Goal: Navigation & Orientation: Find specific page/section

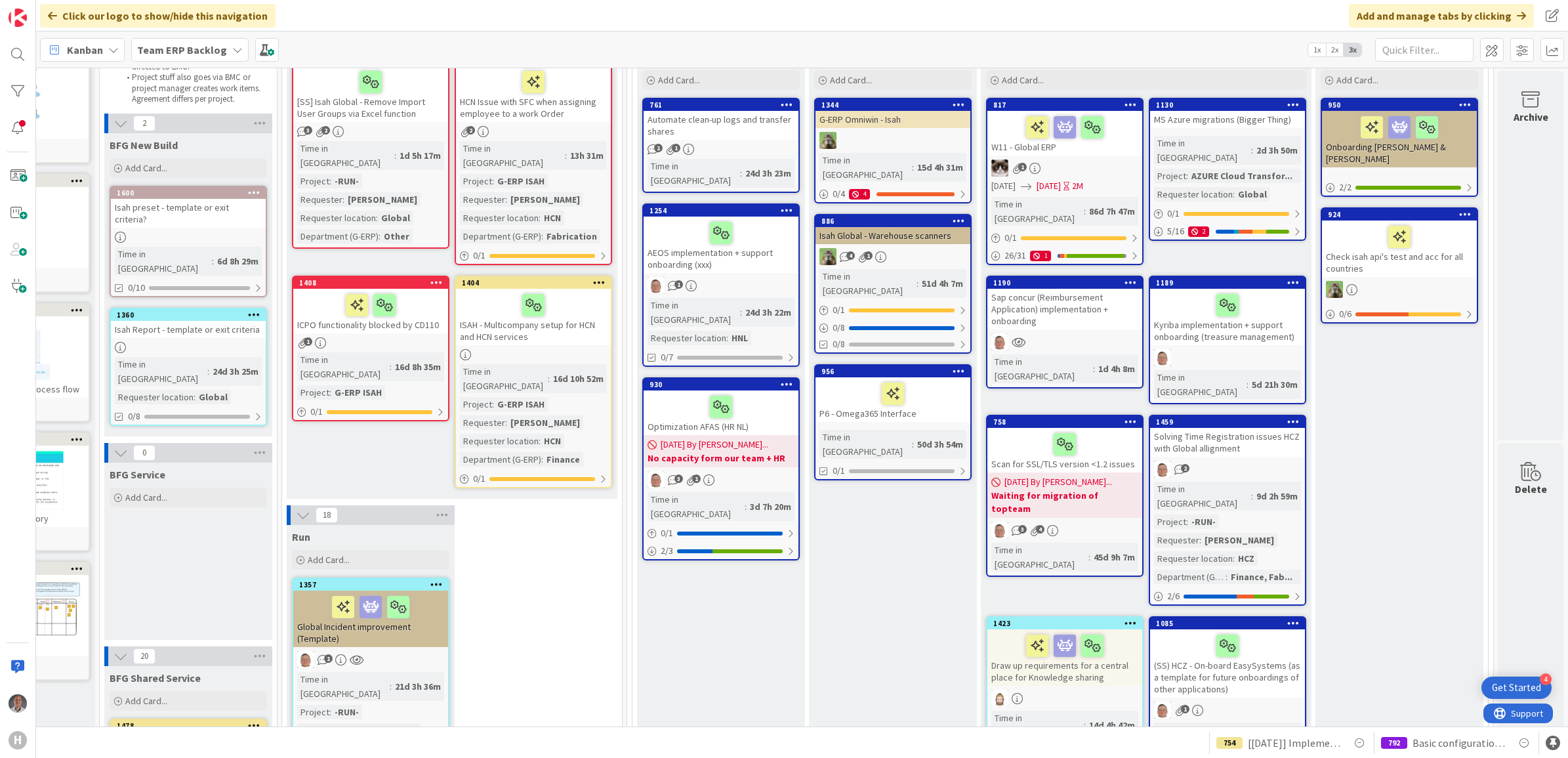
scroll to position [0, 123]
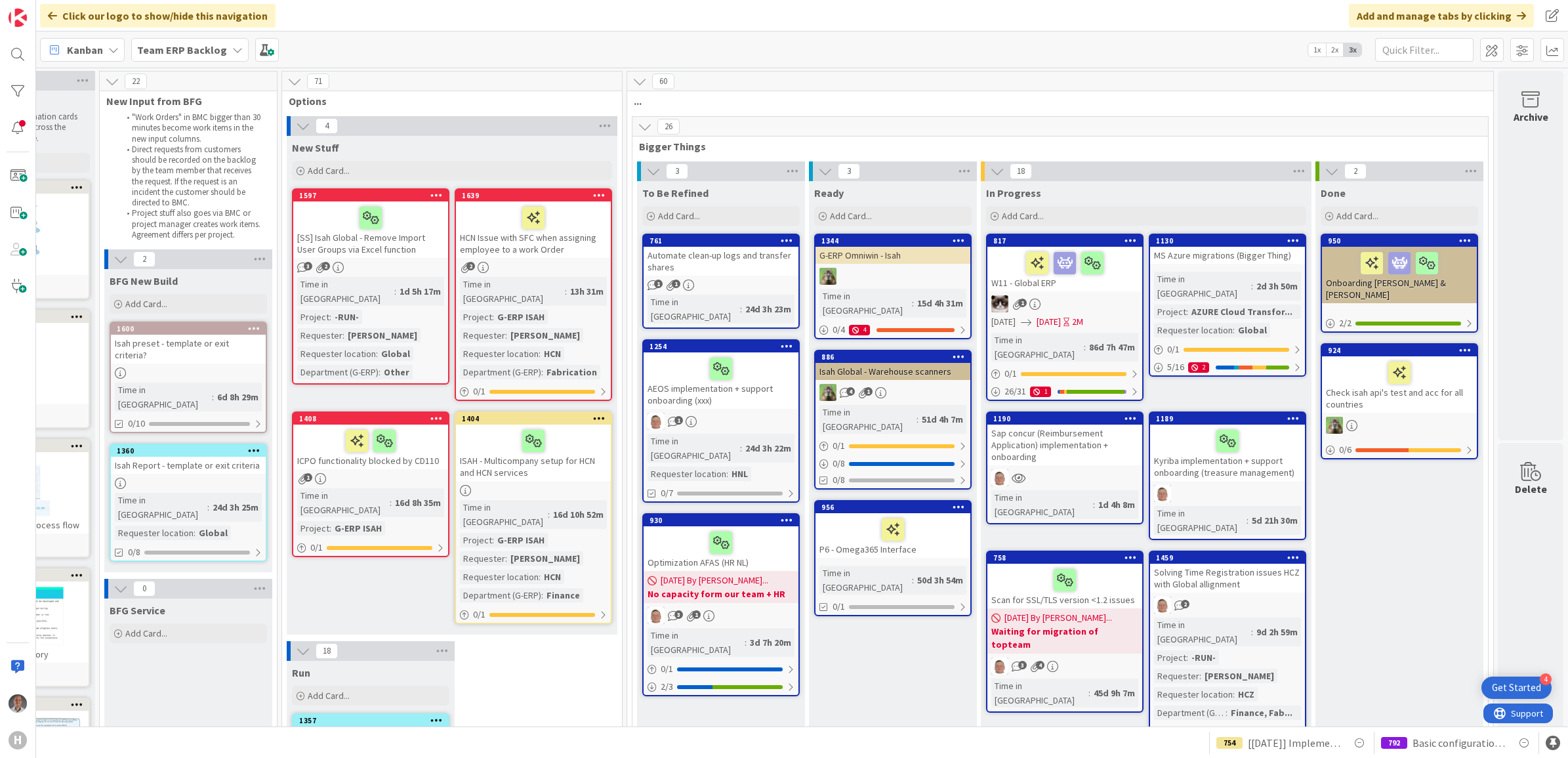
click at [216, 48] on b "Team ERP Backlog" at bounding box center [182, 50] width 90 height 13
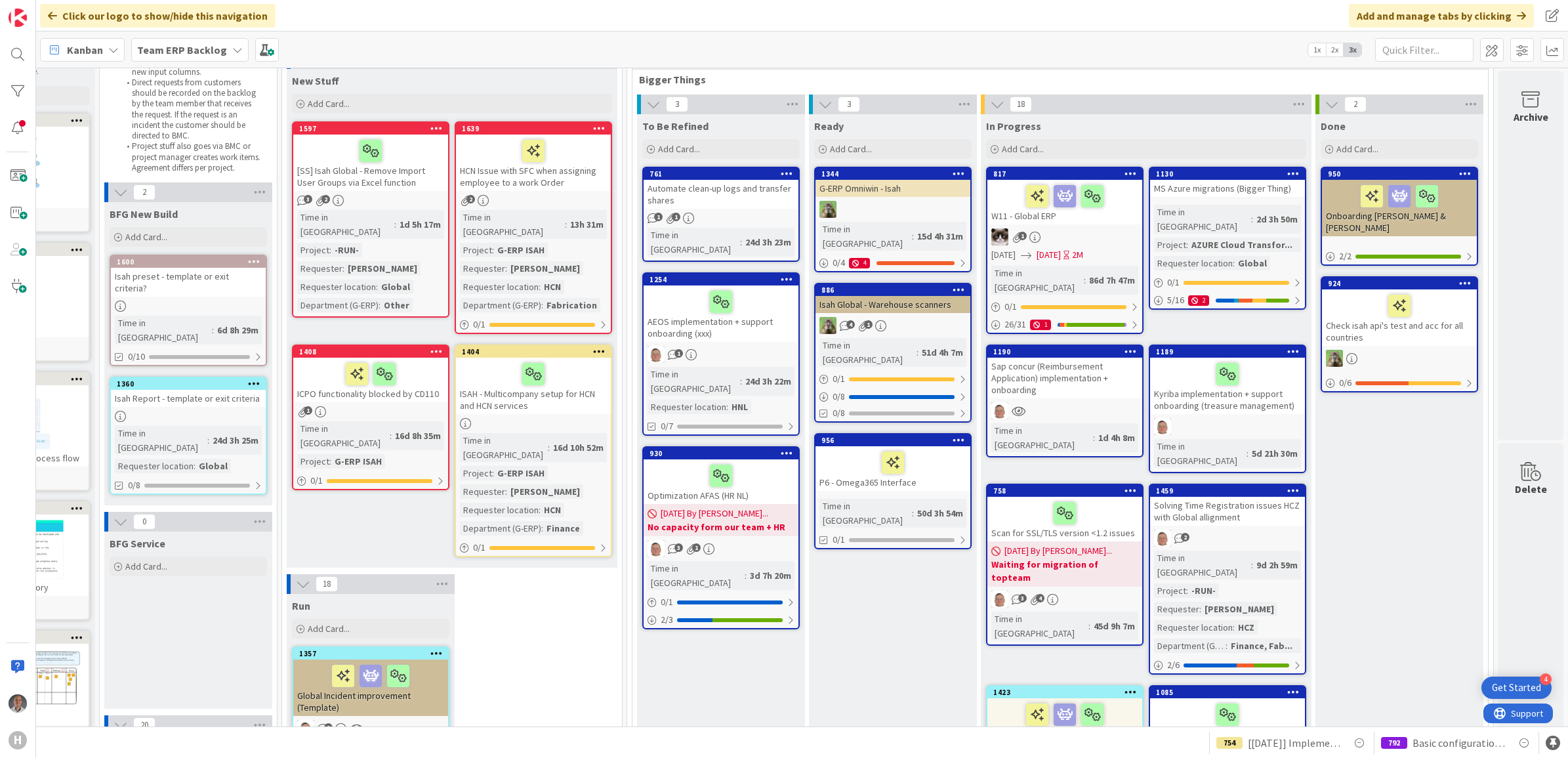
scroll to position [13, 123]
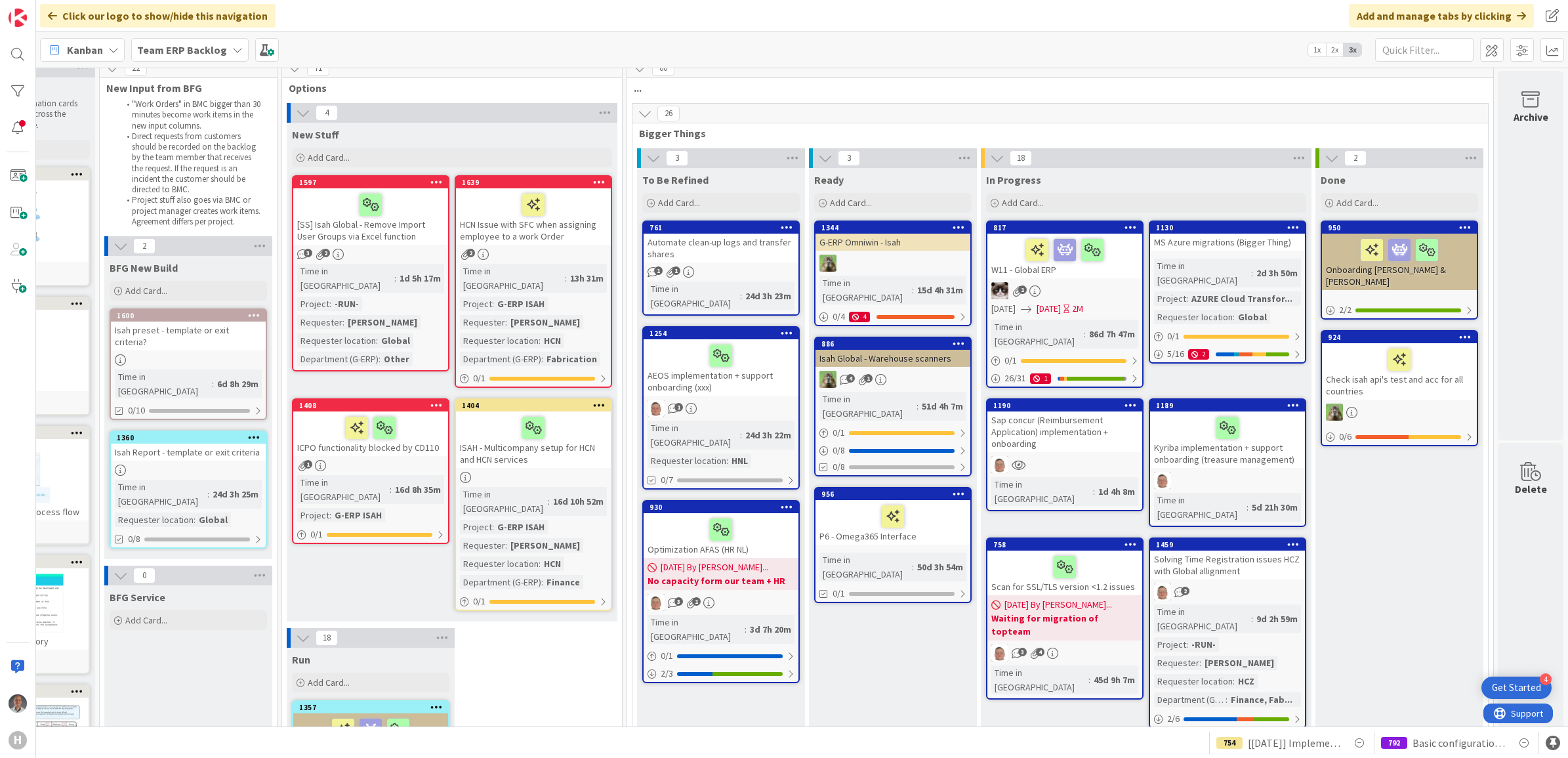
click at [233, 48] on icon at bounding box center [237, 49] width 10 height 10
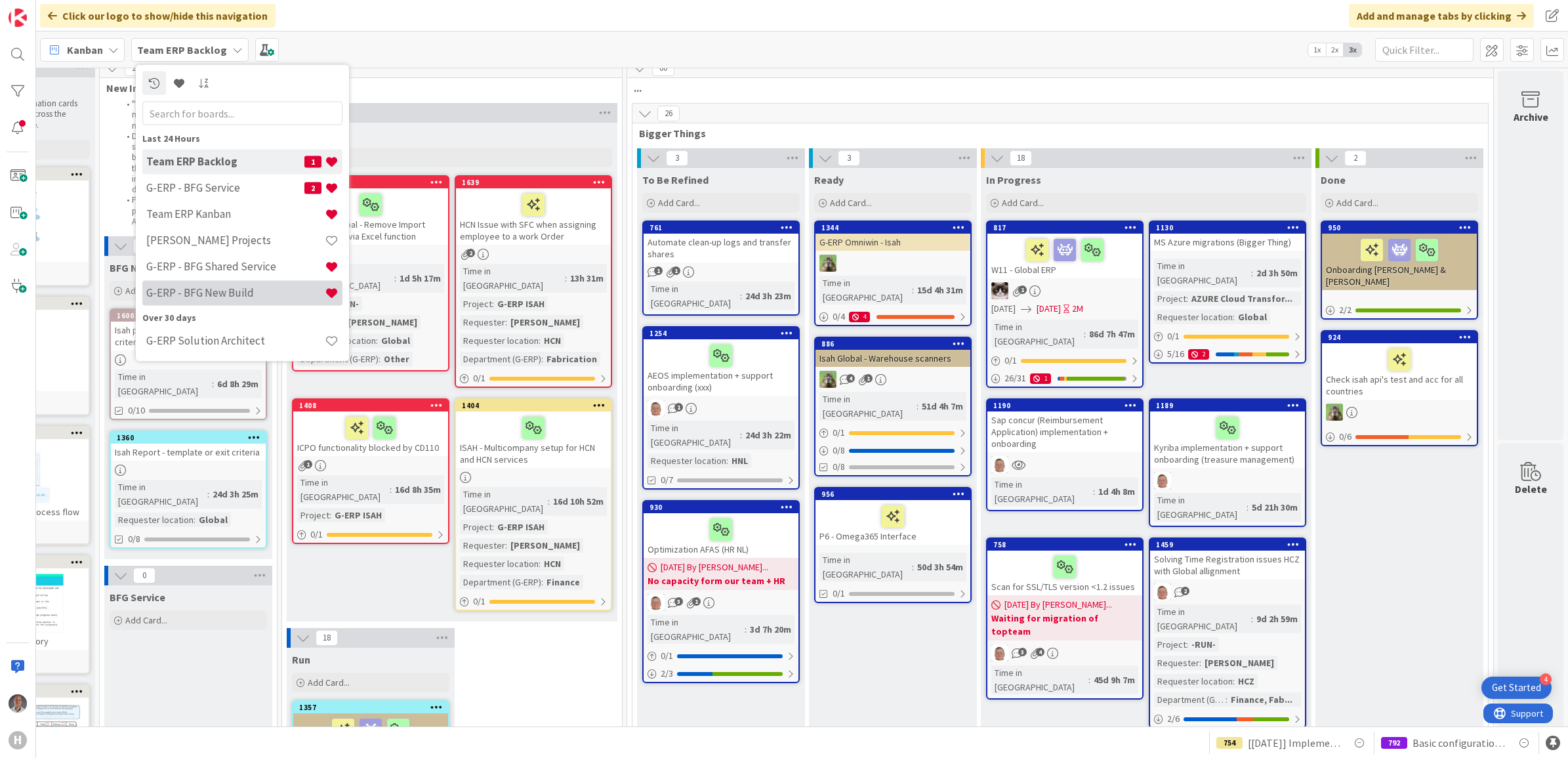
click at [233, 290] on h4 "G-ERP - BFG New Build" at bounding box center [236, 293] width 179 height 13
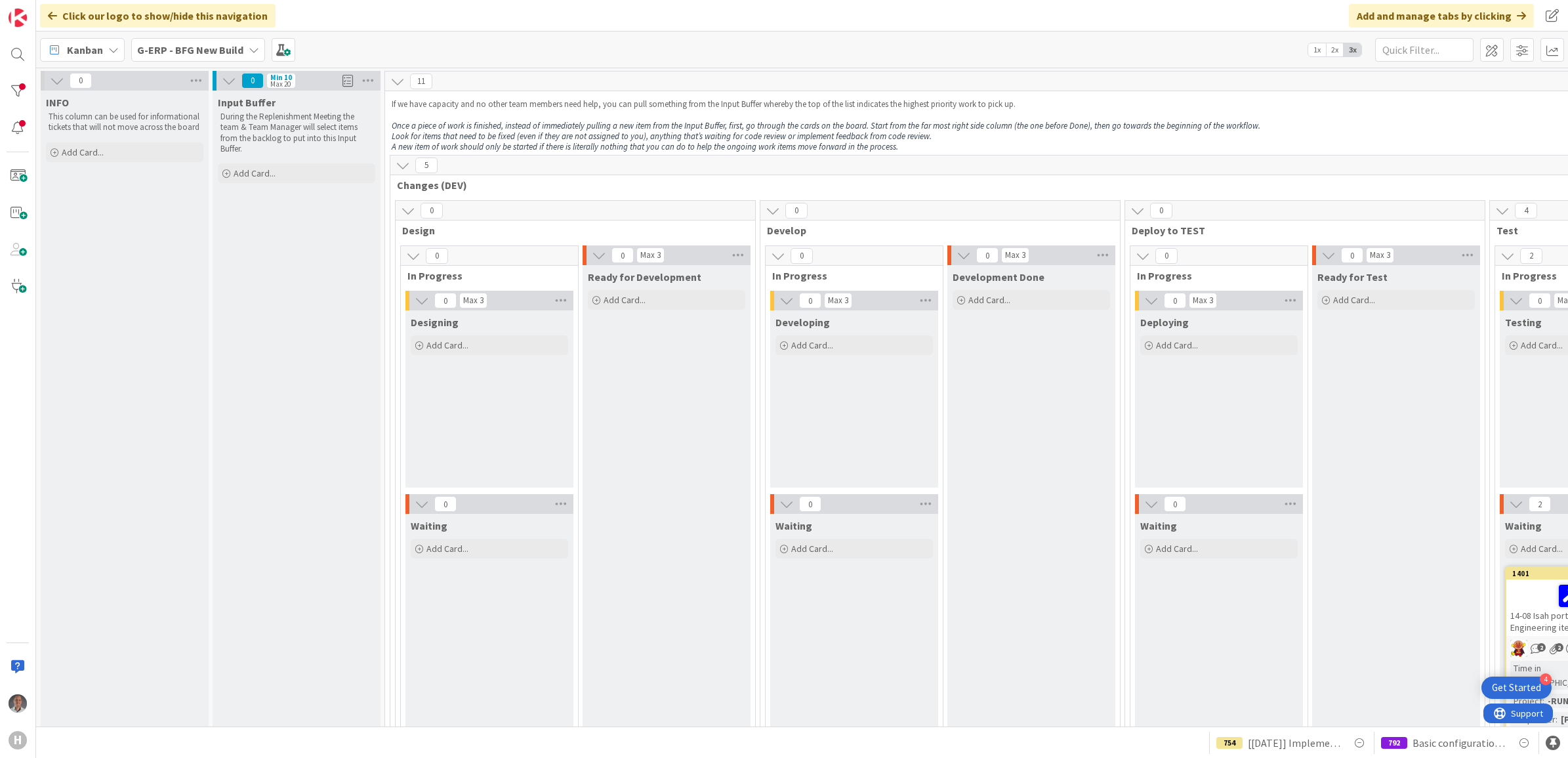
click at [199, 61] on div "Kanban G-ERP - BFG New Build 1x 2x 3x" at bounding box center [802, 49] width 1532 height 36
click at [192, 52] on b "G-ERP - BFG New Build" at bounding box center [190, 50] width 106 height 13
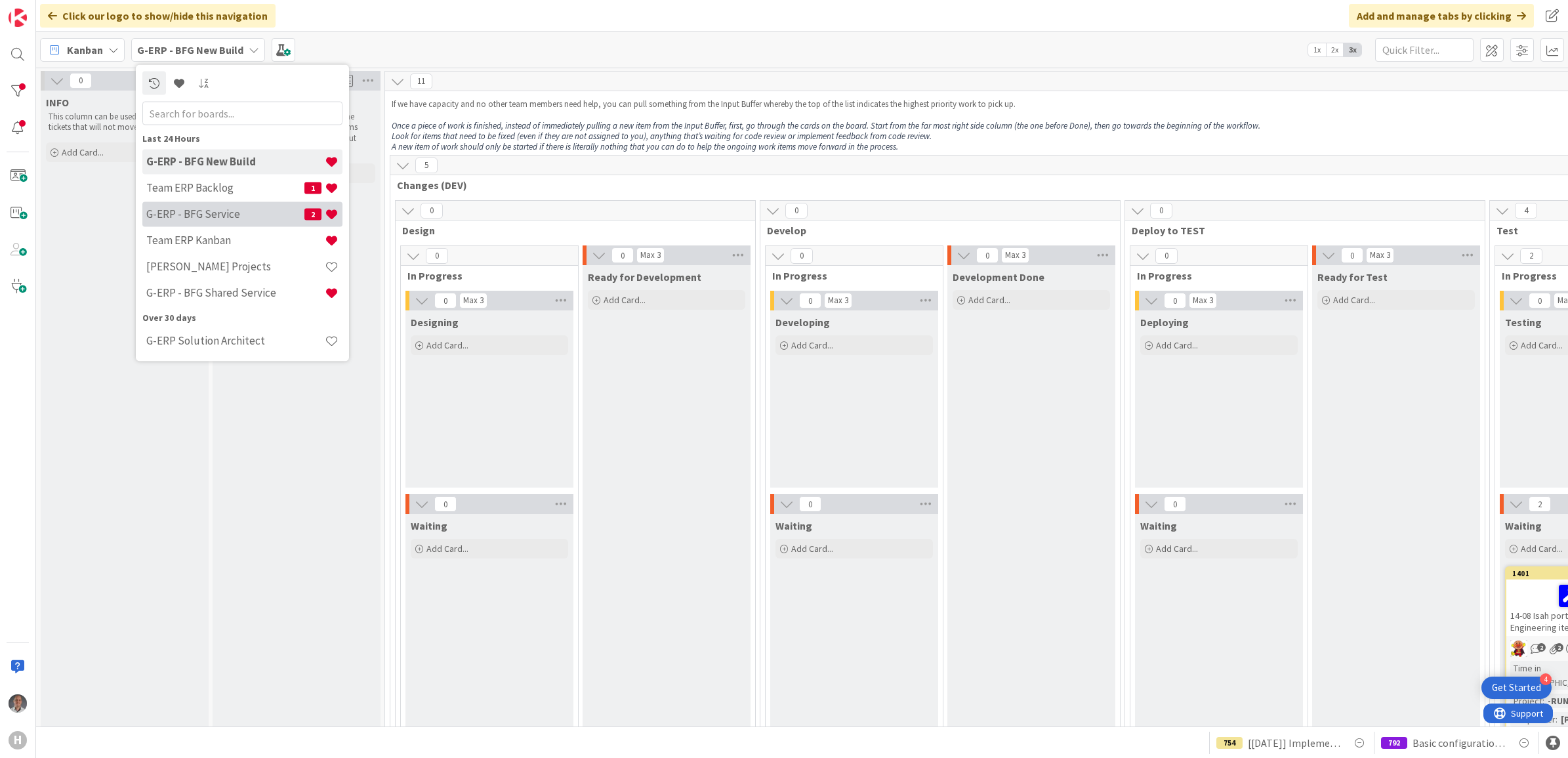
click at [215, 221] on div "G-ERP - BFG Service 2" at bounding box center [242, 213] width 200 height 25
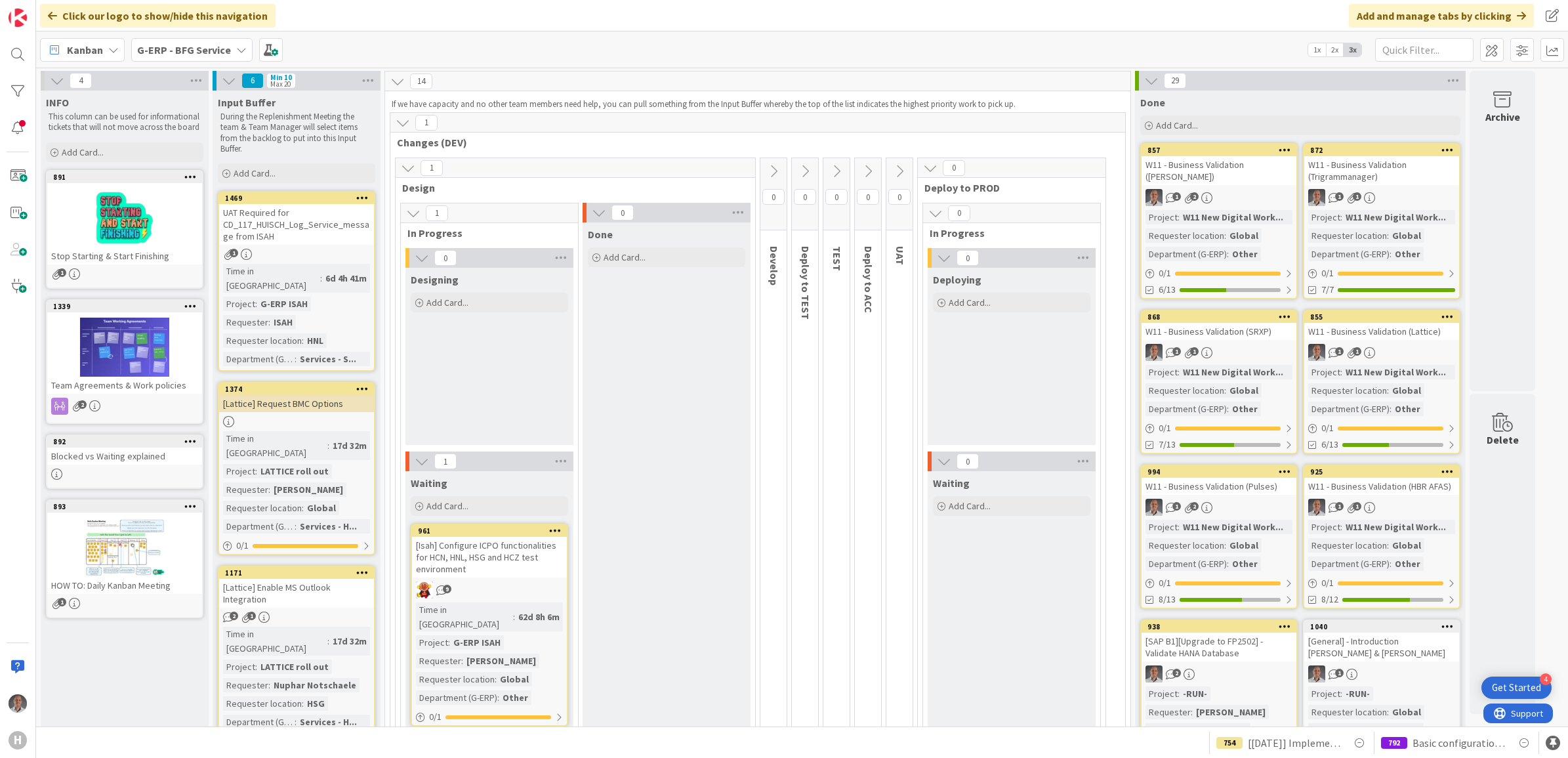
click at [293, 579] on div "[Lattice] Enable MS Outlook Integration" at bounding box center [296, 593] width 154 height 29
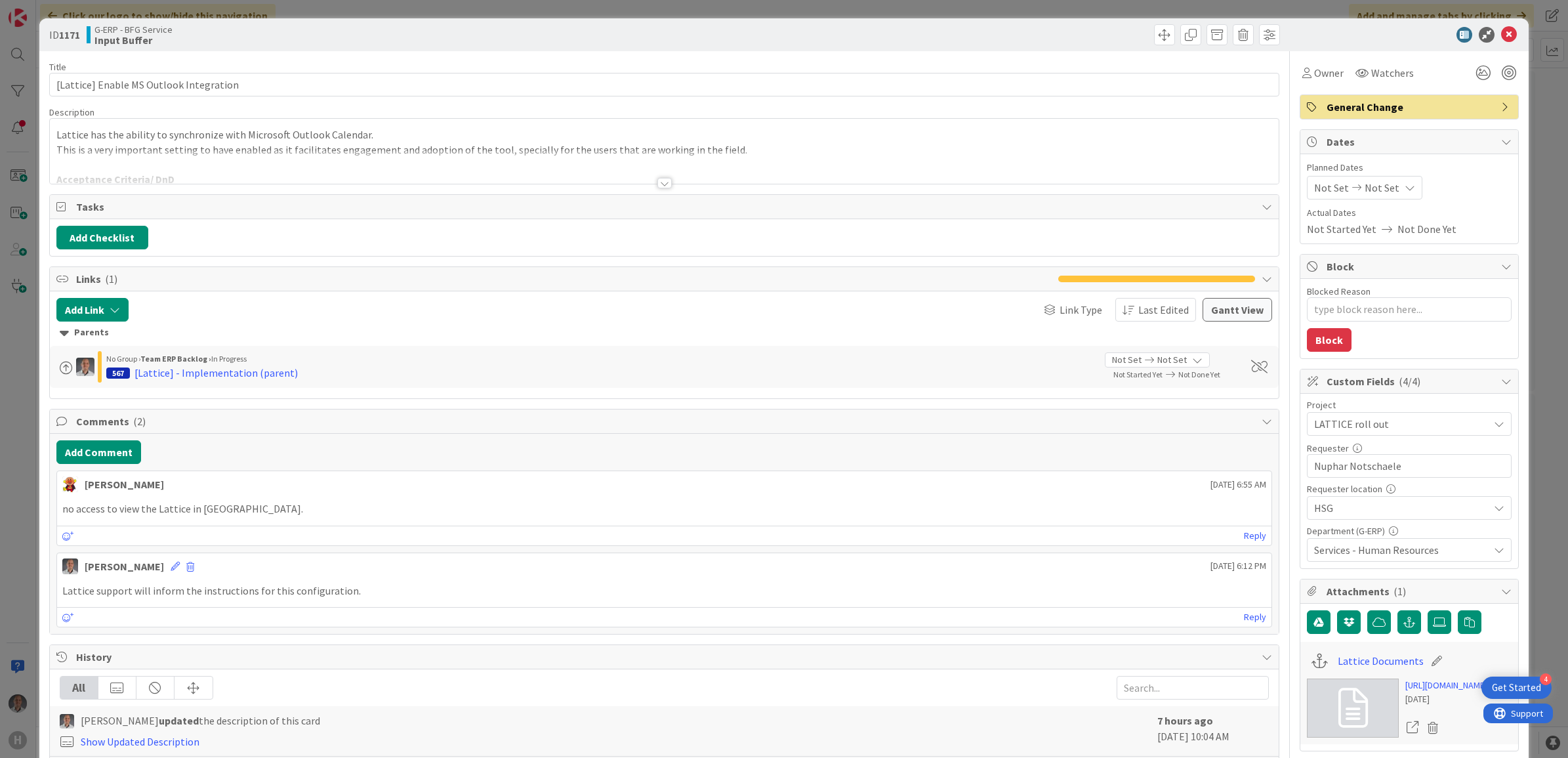
click at [657, 186] on div at bounding box center [665, 183] width 14 height 10
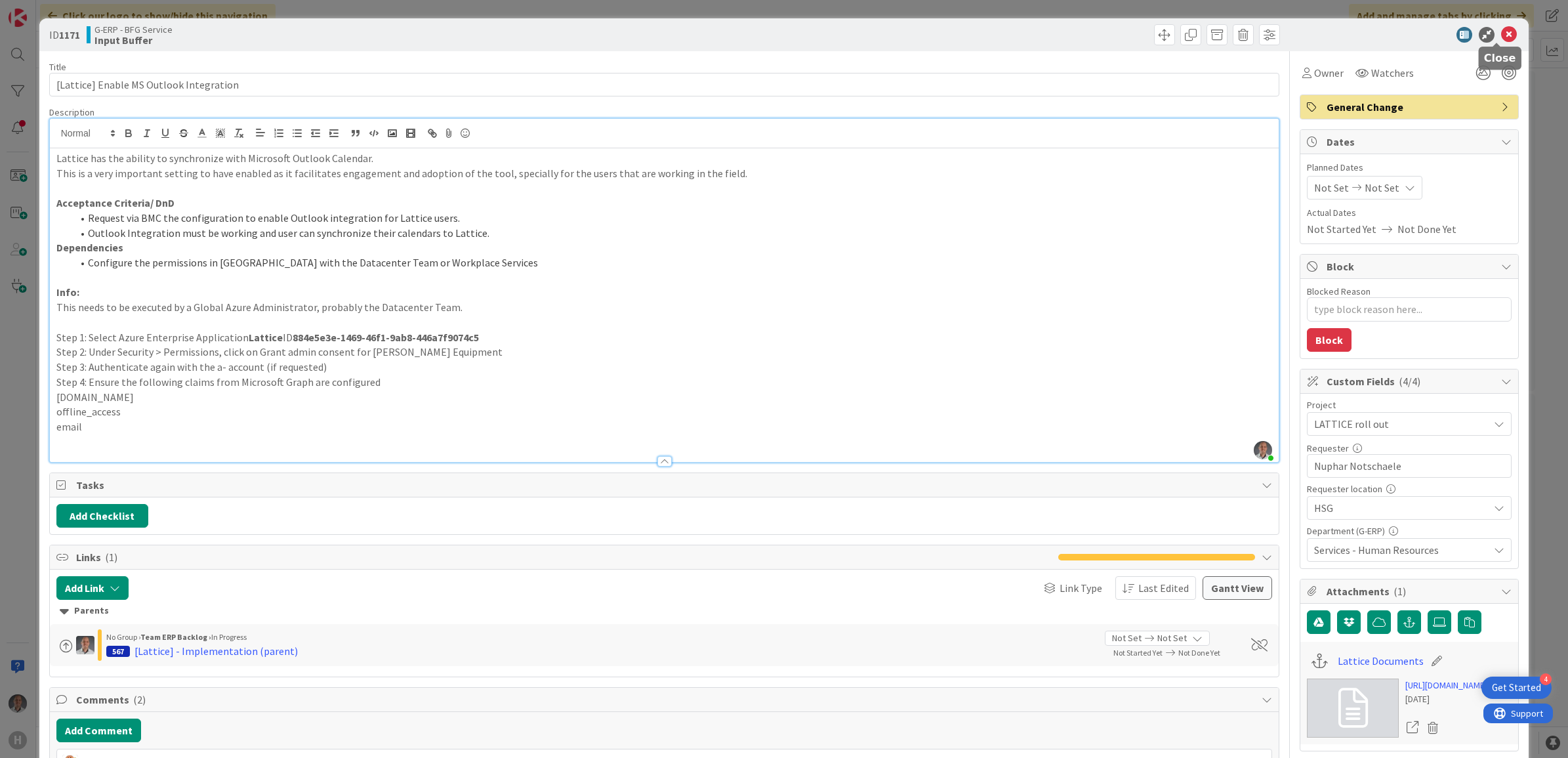
click at [1501, 37] on icon at bounding box center [1509, 35] width 16 height 16
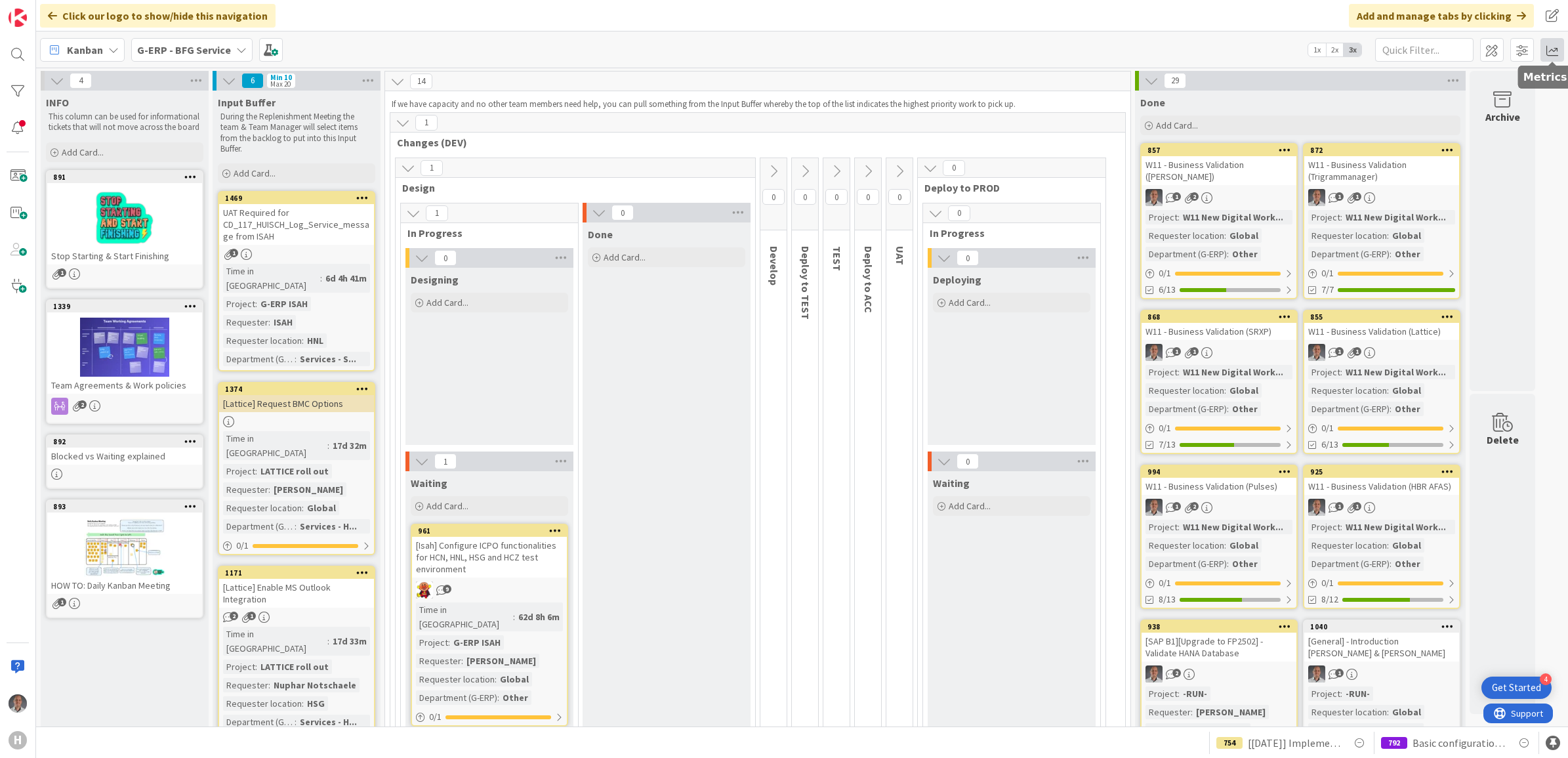
click at [1556, 46] on span at bounding box center [1552, 49] width 23 height 23
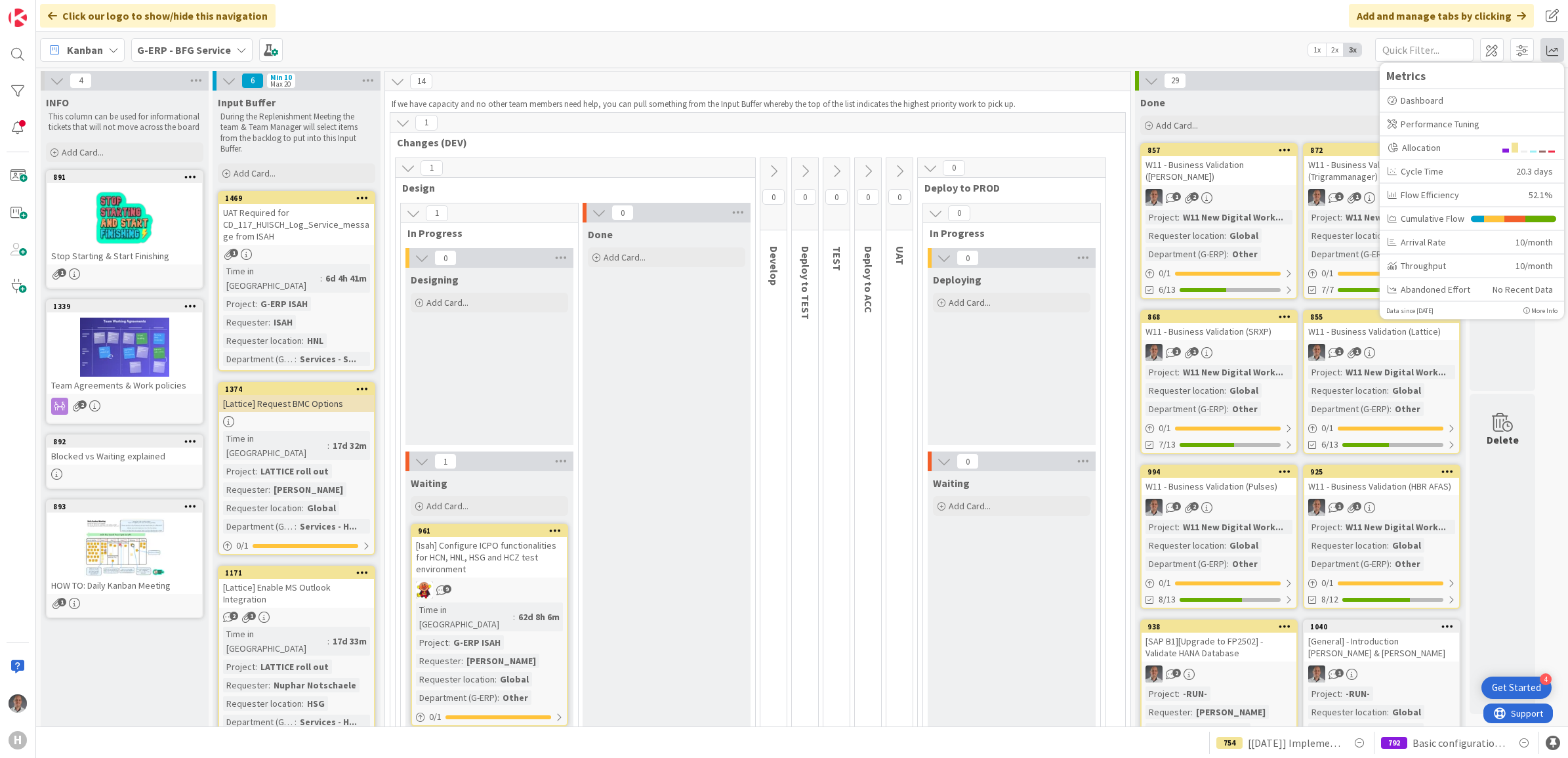
click at [702, 406] on div "Done Add Card..." at bounding box center [666, 483] width 168 height 521
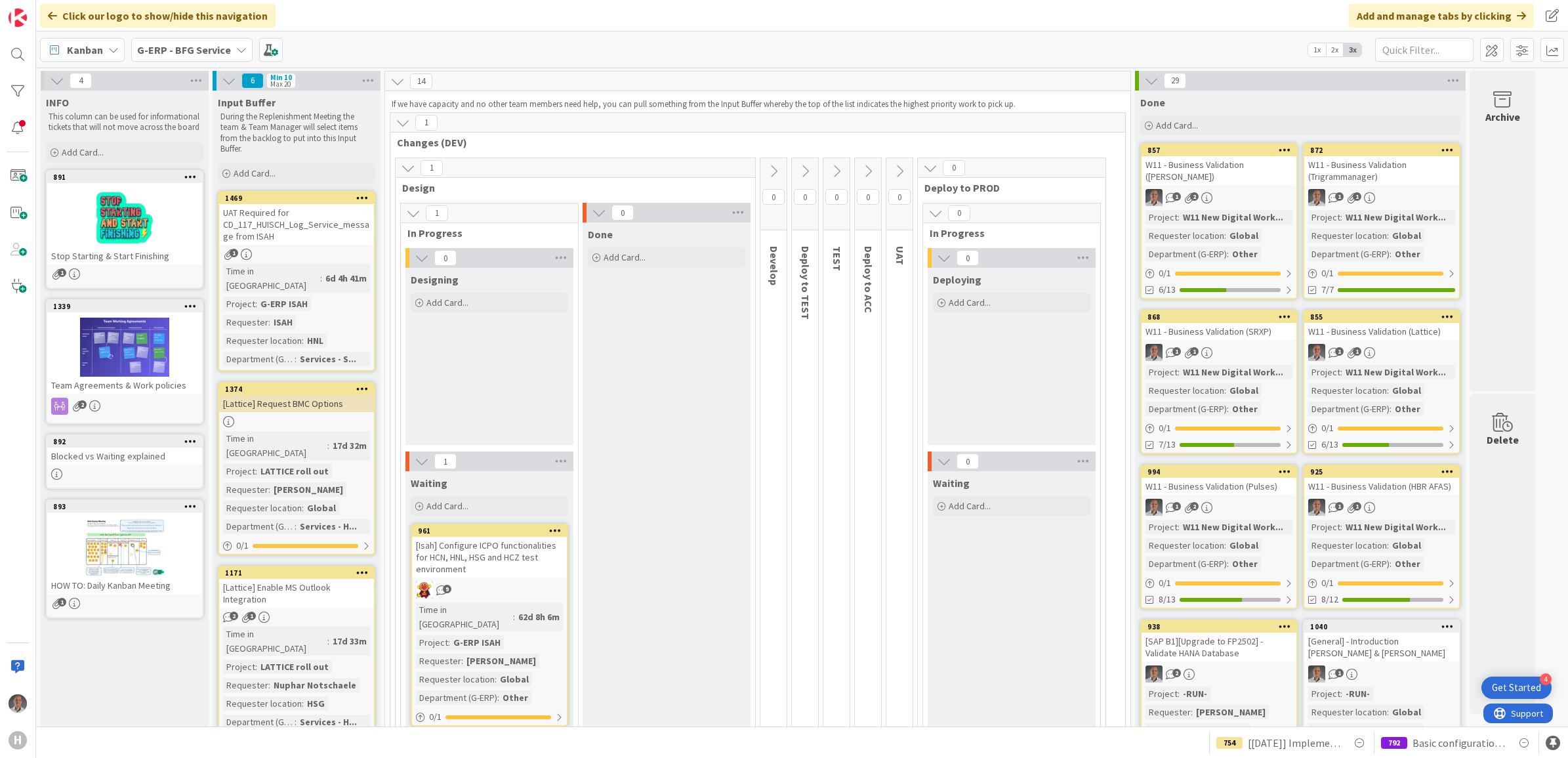
click at [237, 51] on icon at bounding box center [241, 49] width 10 height 10
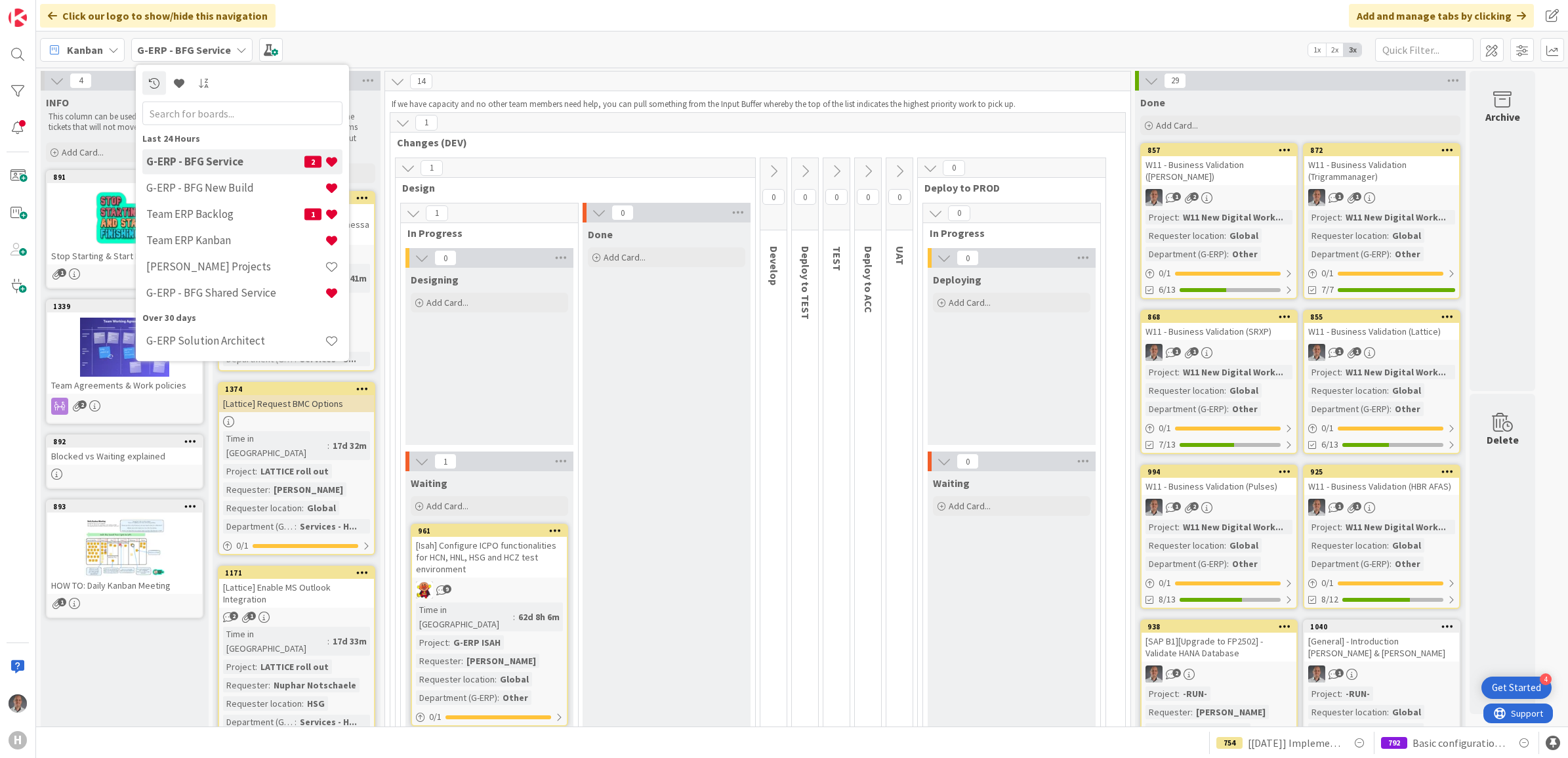
click at [457, 356] on div "Designing Add Card..." at bounding box center [489, 356] width 168 height 177
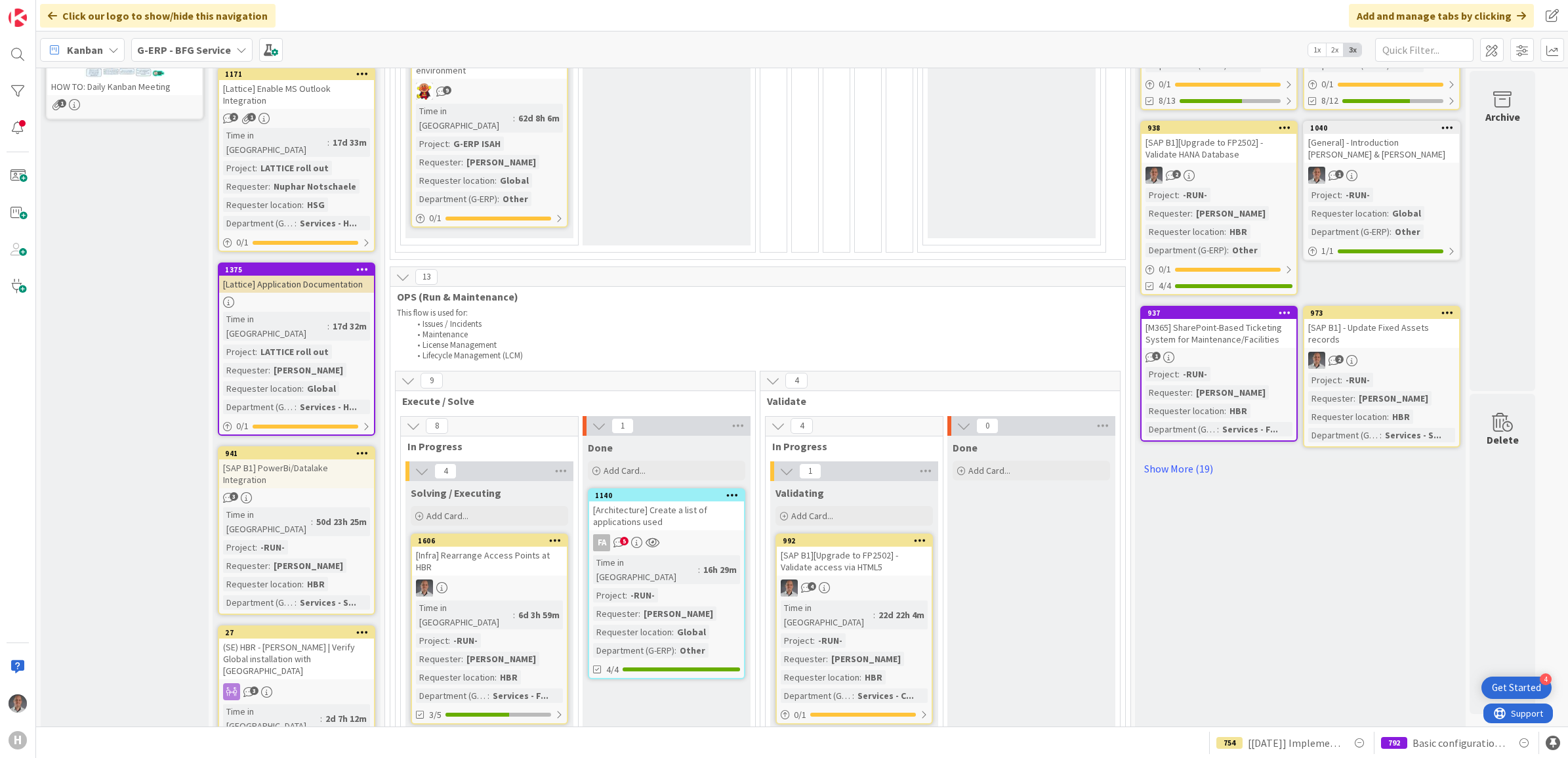
scroll to position [500, 0]
click at [297, 492] on div "3" at bounding box center [296, 497] width 154 height 11
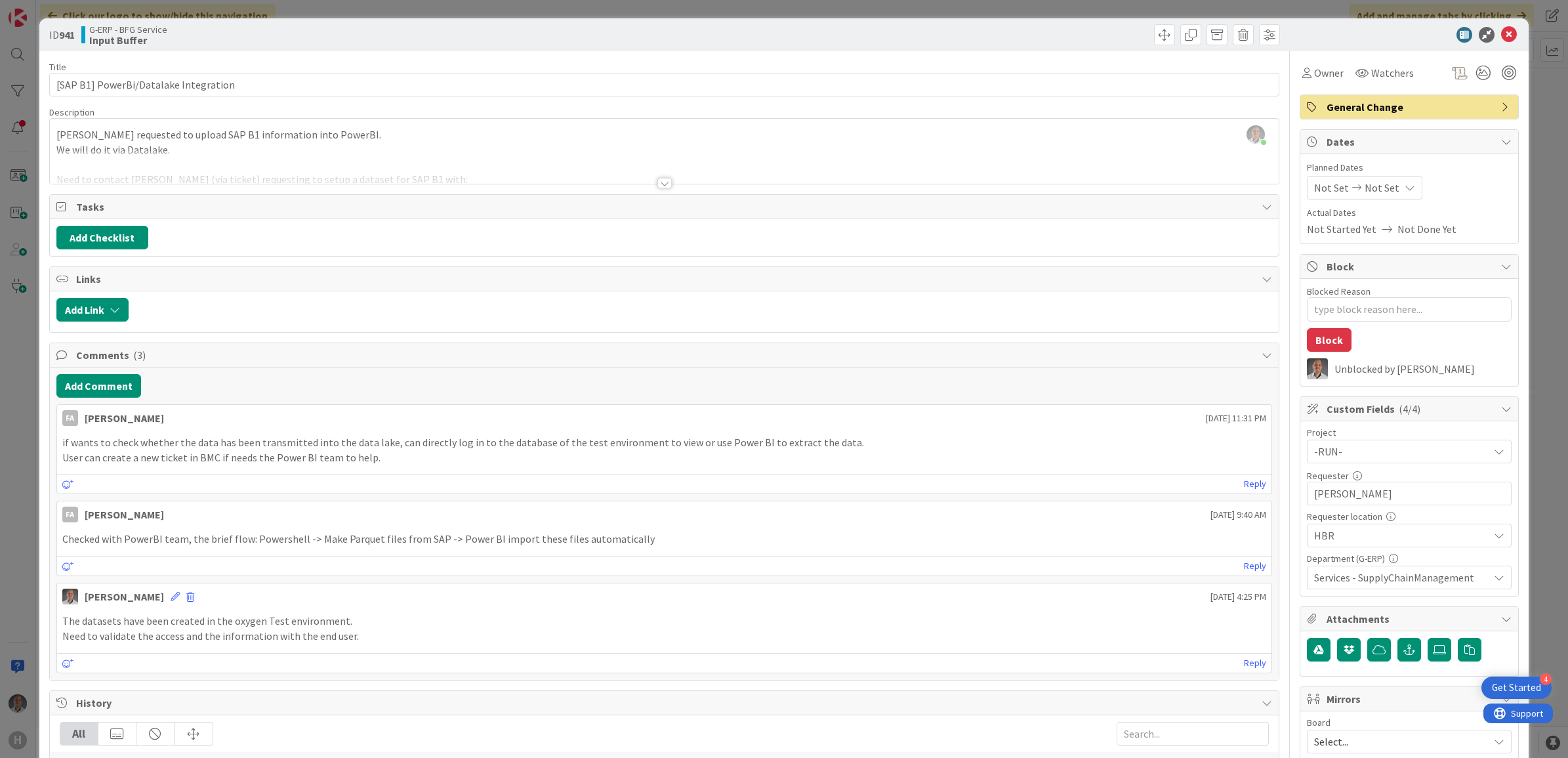
click at [658, 182] on div at bounding box center [665, 183] width 14 height 10
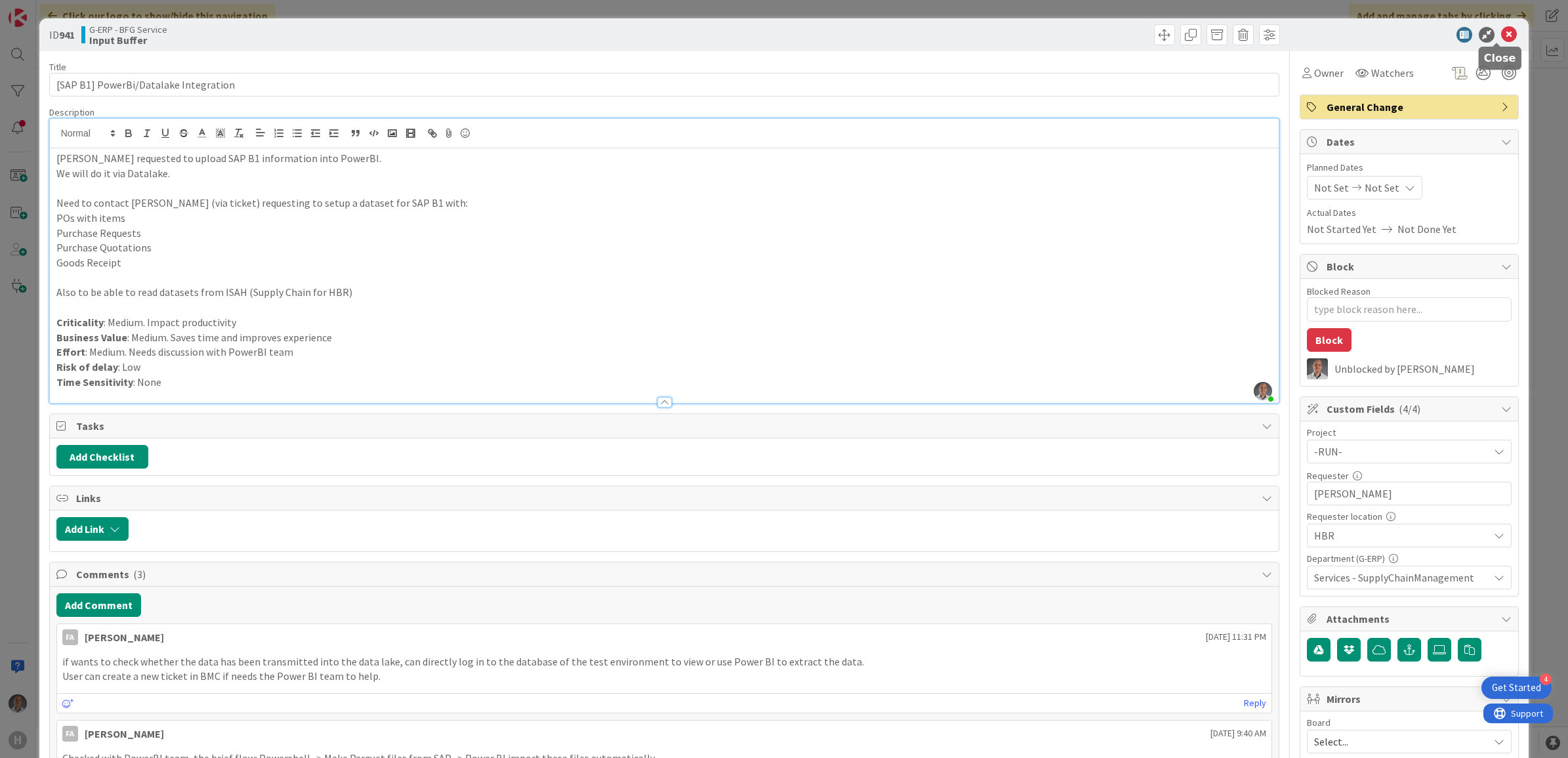
click at [1501, 37] on icon at bounding box center [1509, 35] width 16 height 16
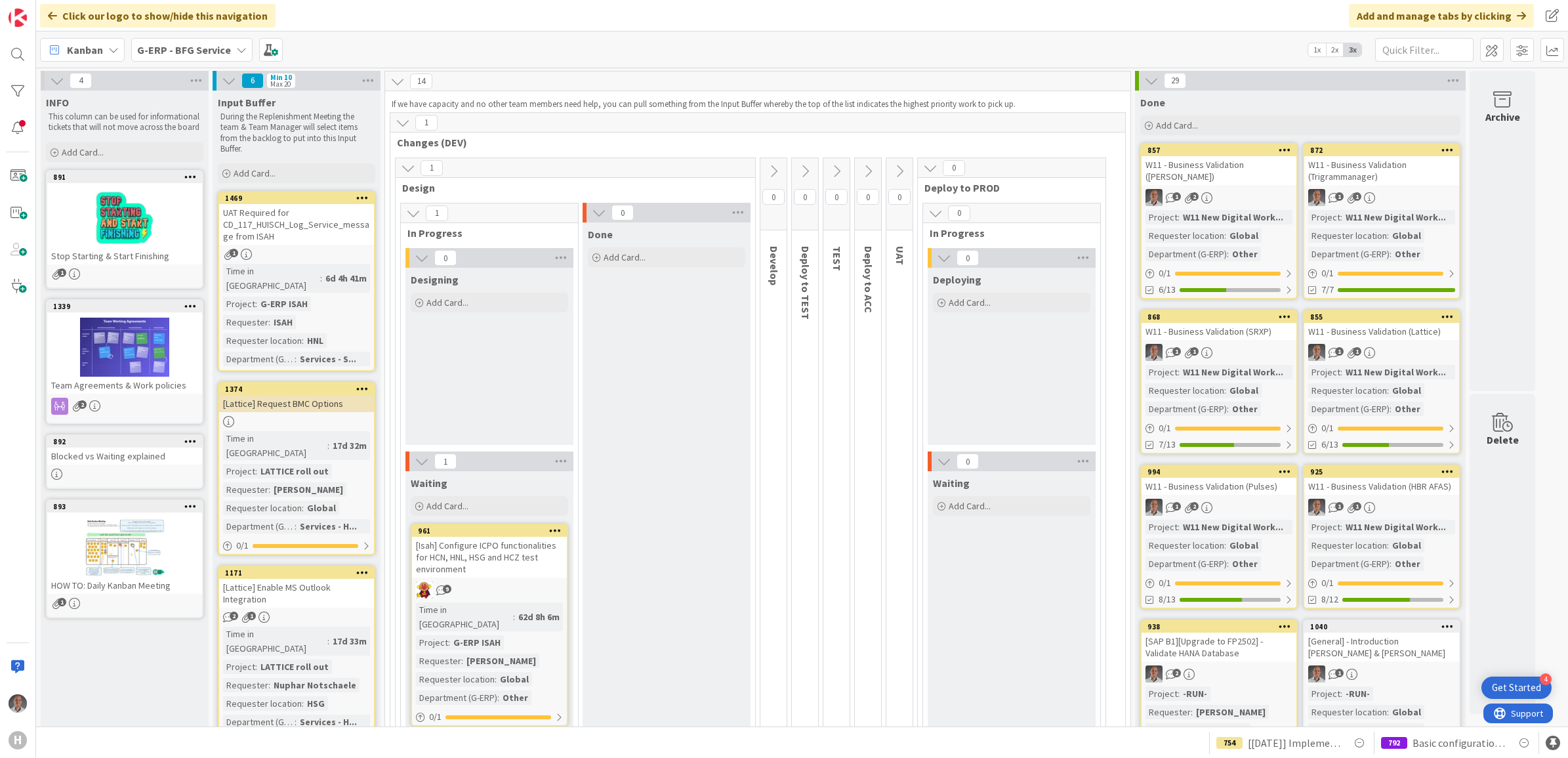
click at [234, 55] on div "G-ERP - BFG Service" at bounding box center [191, 49] width 121 height 23
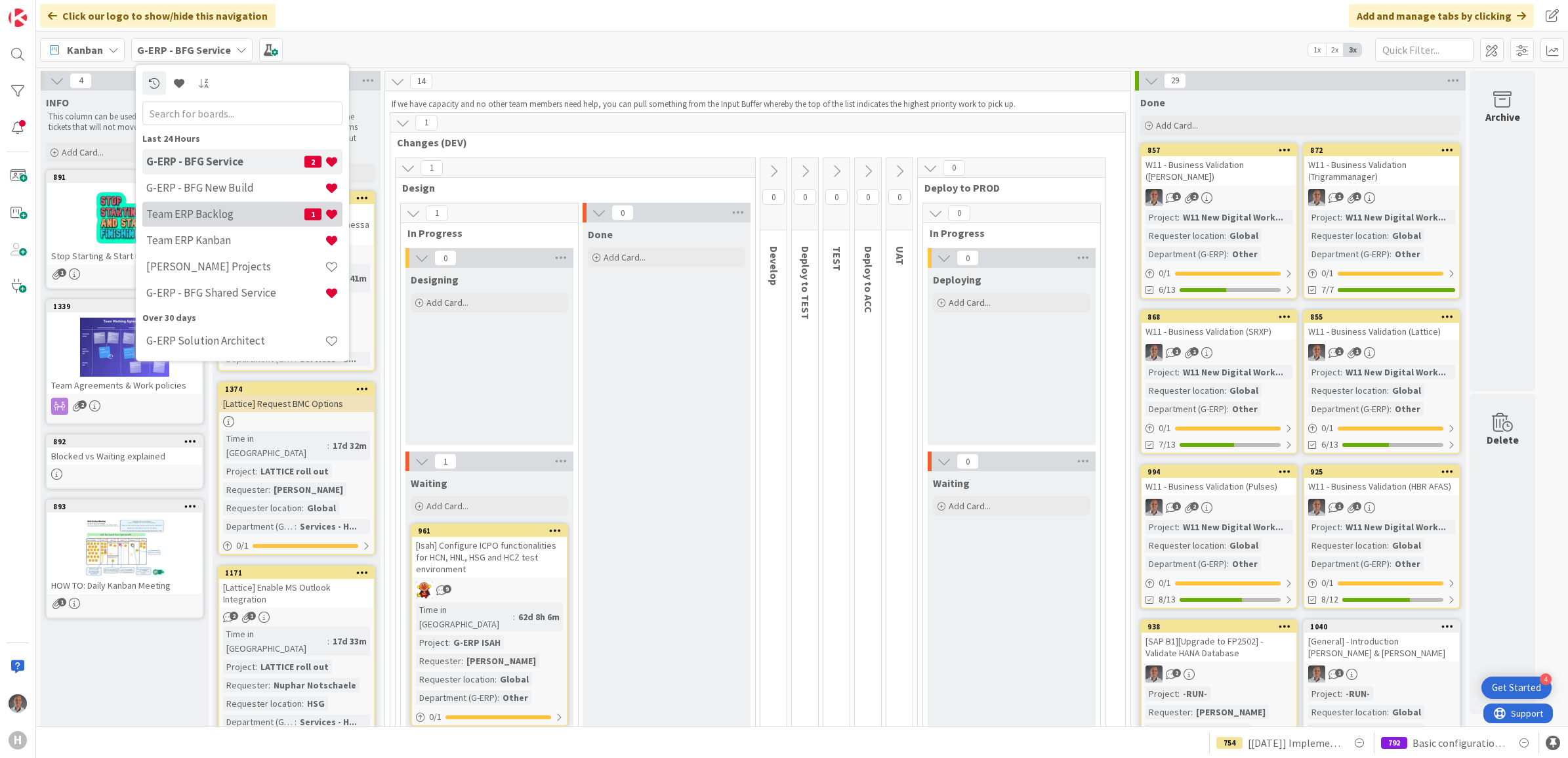
click at [208, 220] on div "Team ERP Backlog 1" at bounding box center [242, 213] width 200 height 25
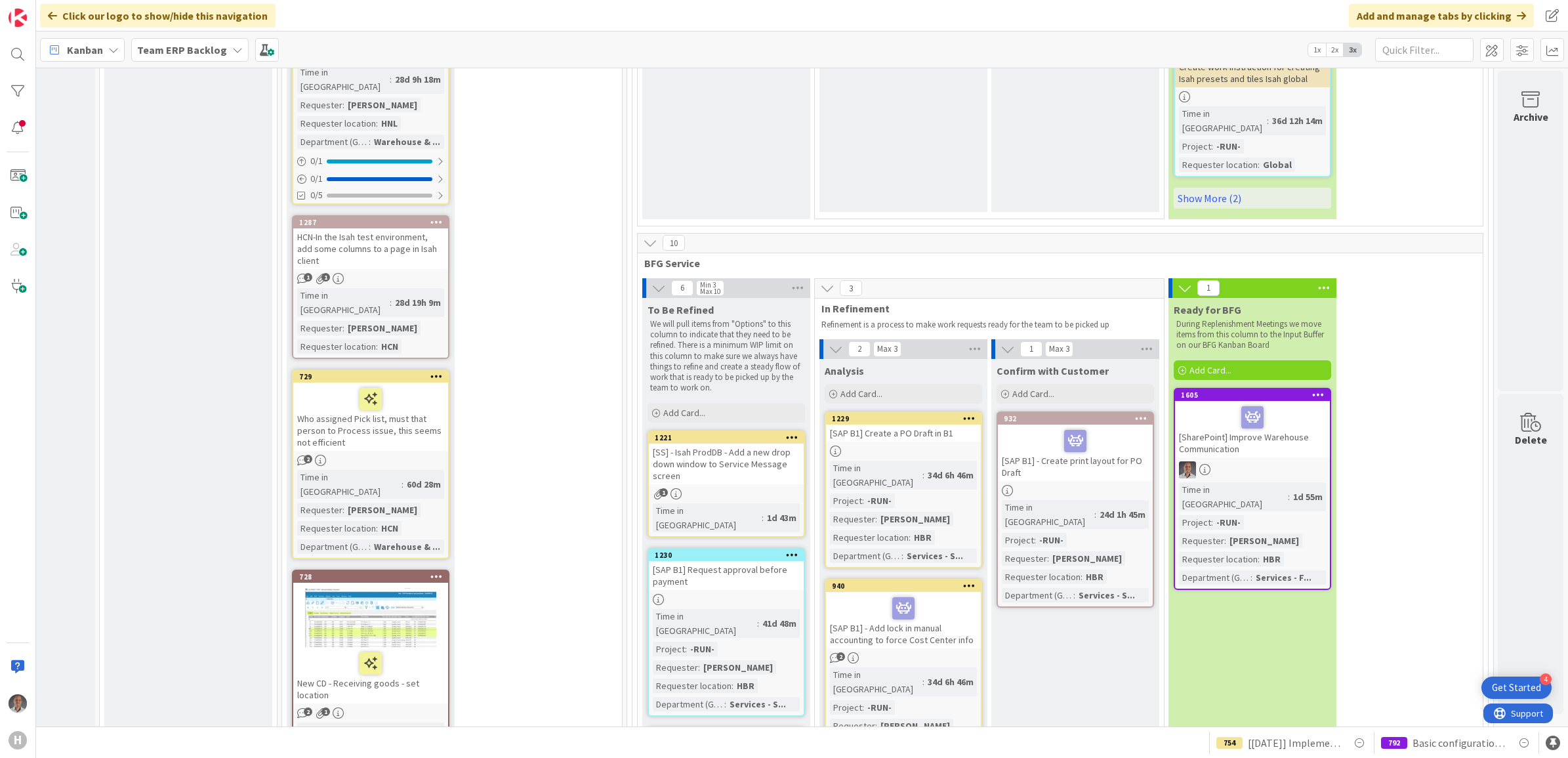
scroll to position [4178, 126]
click at [925, 591] on div "[SAP B1] - Add lock in manual accounting to force Cost Center info" at bounding box center [903, 619] width 154 height 56
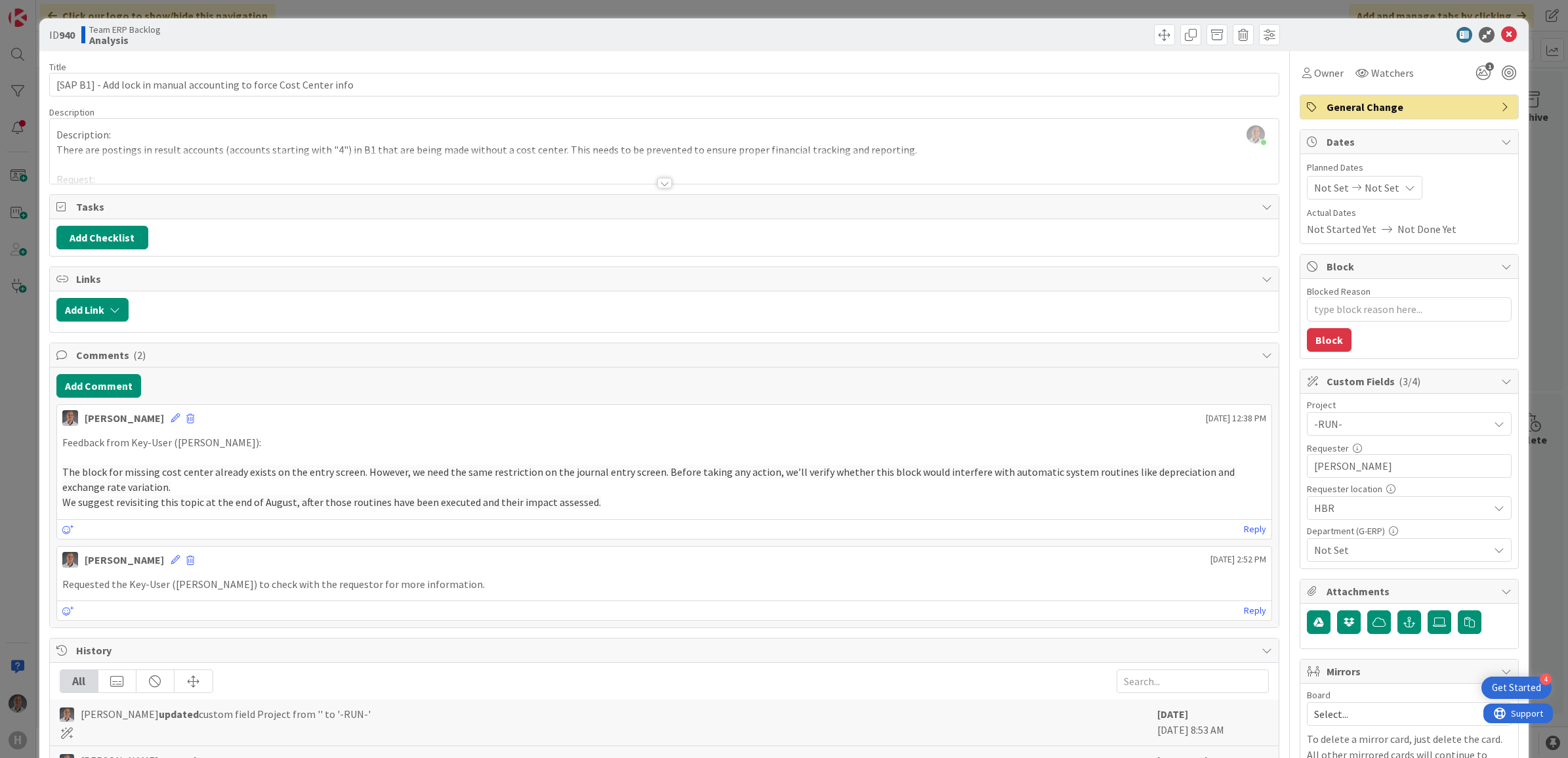
click at [661, 187] on div at bounding box center [665, 183] width 14 height 10
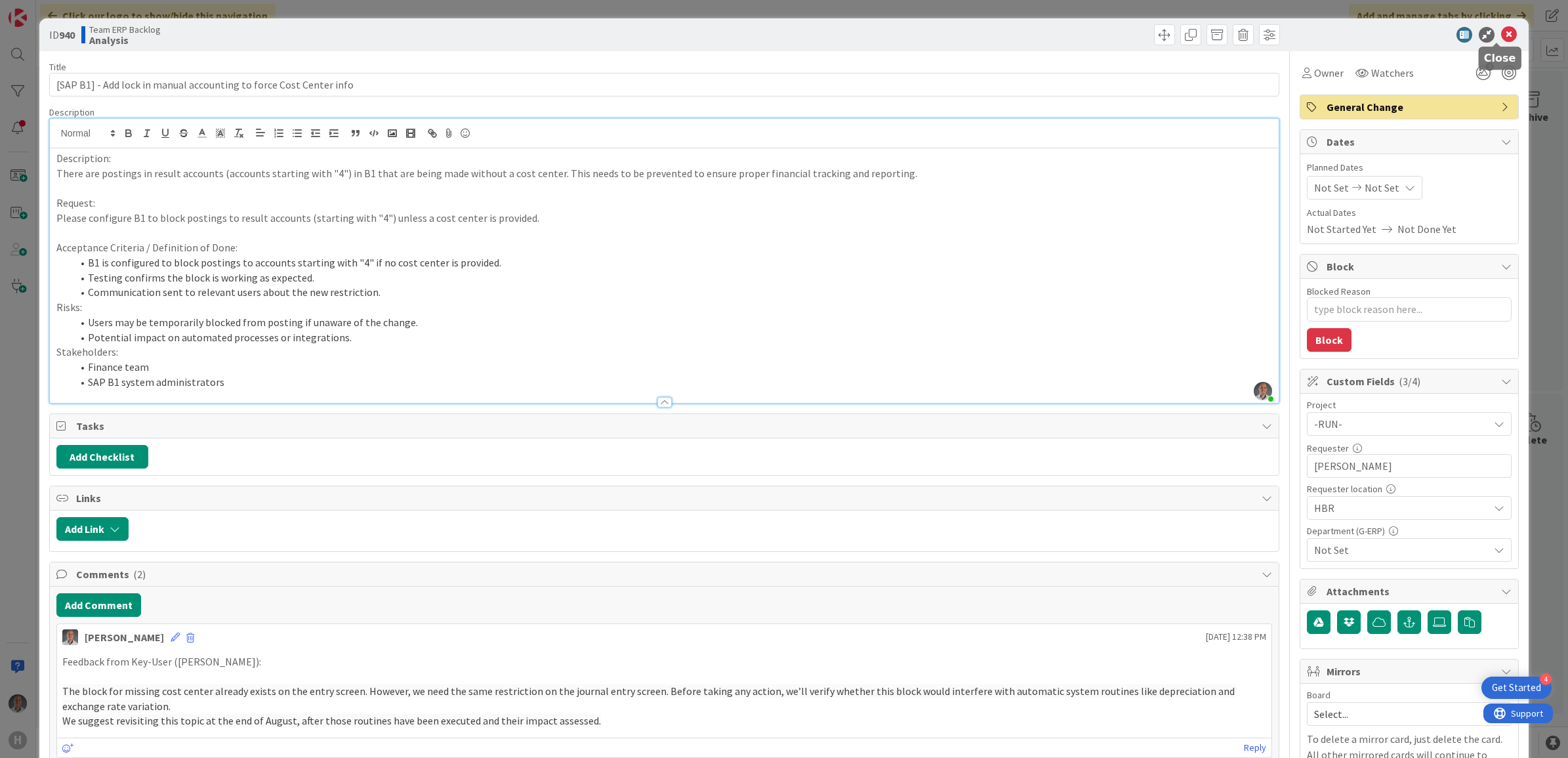
click at [1501, 31] on icon at bounding box center [1509, 35] width 16 height 16
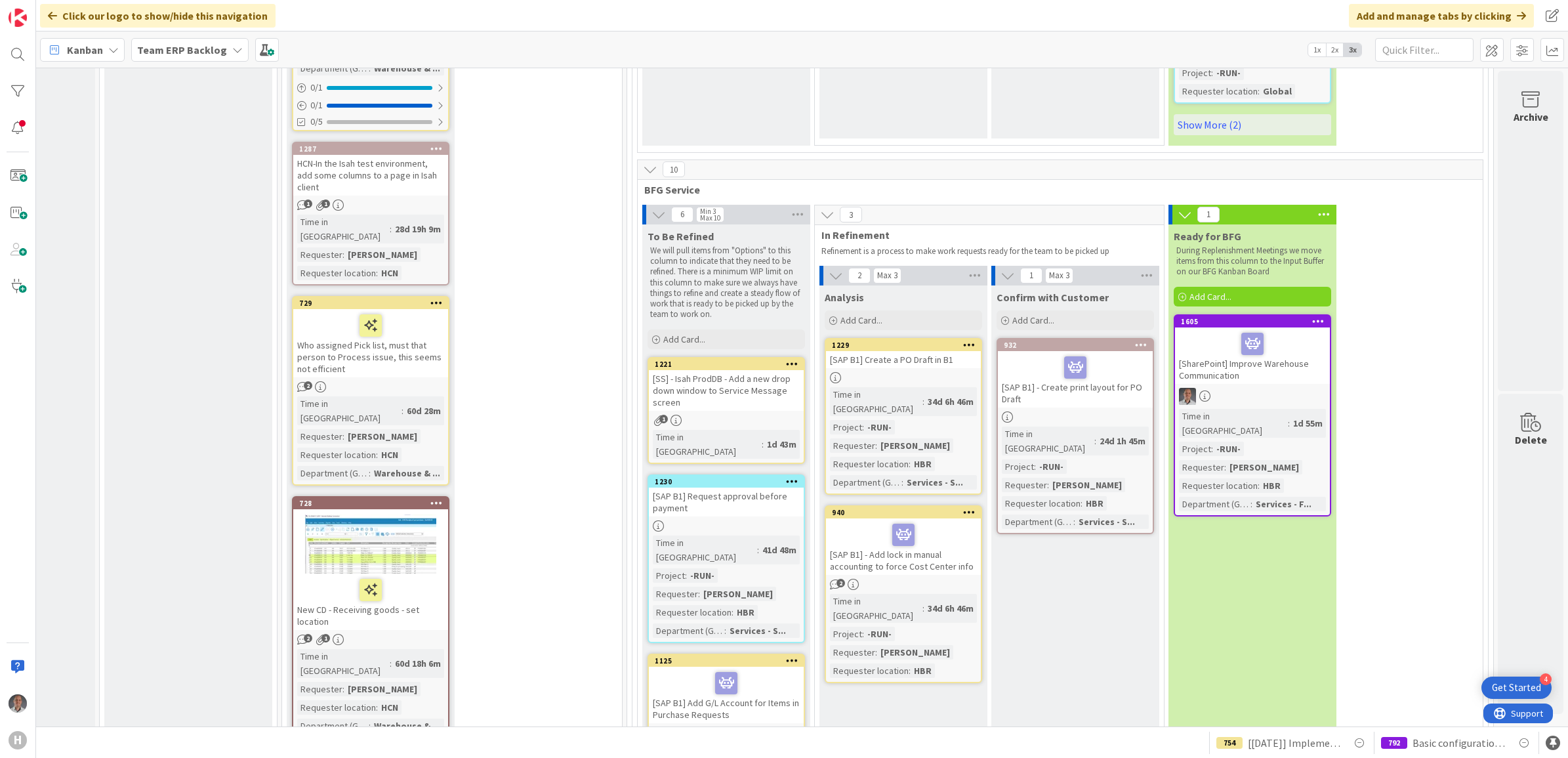
scroll to position [4251, 126]
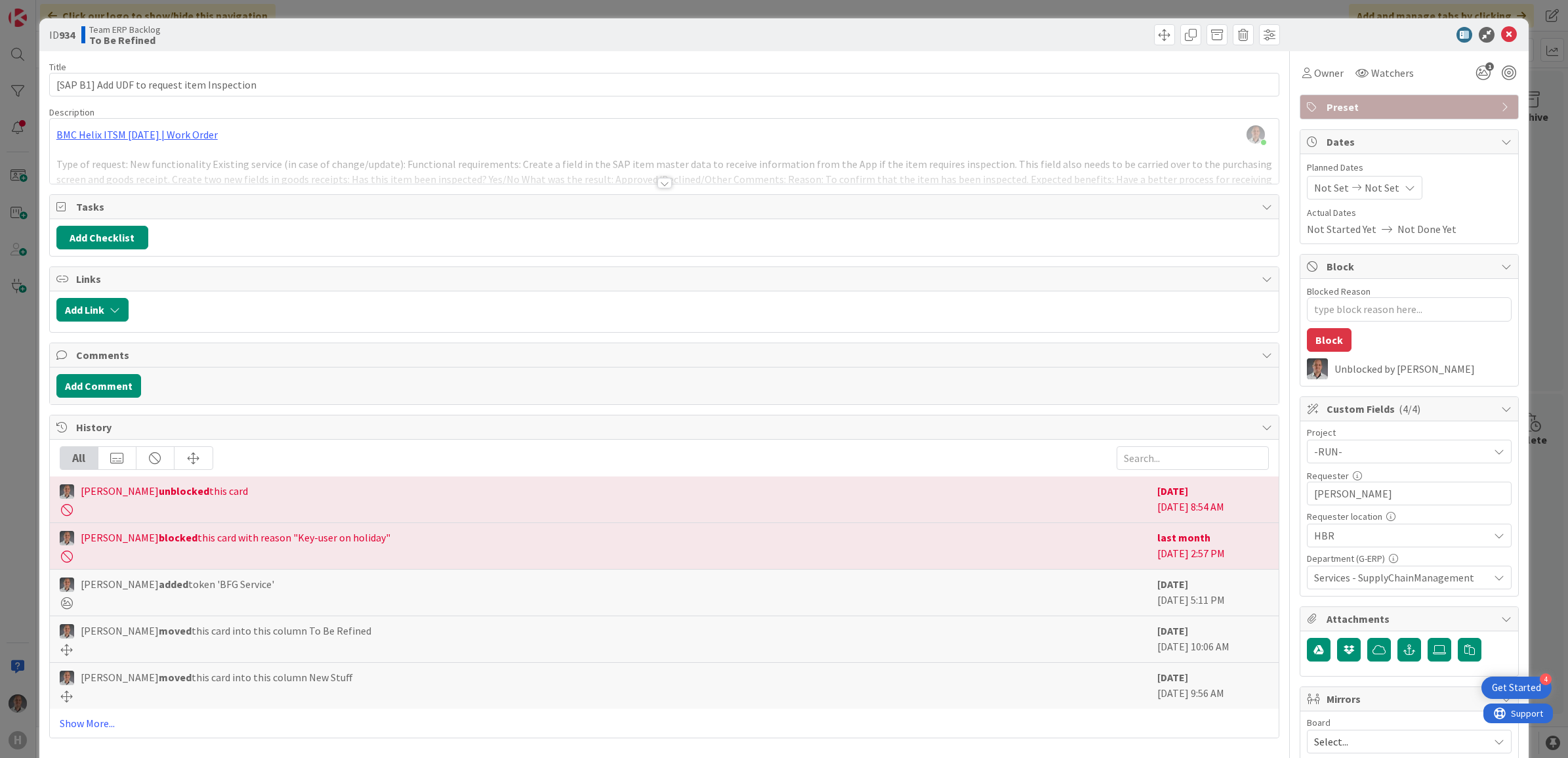
click at [657, 188] on div at bounding box center [665, 183] width 14 height 10
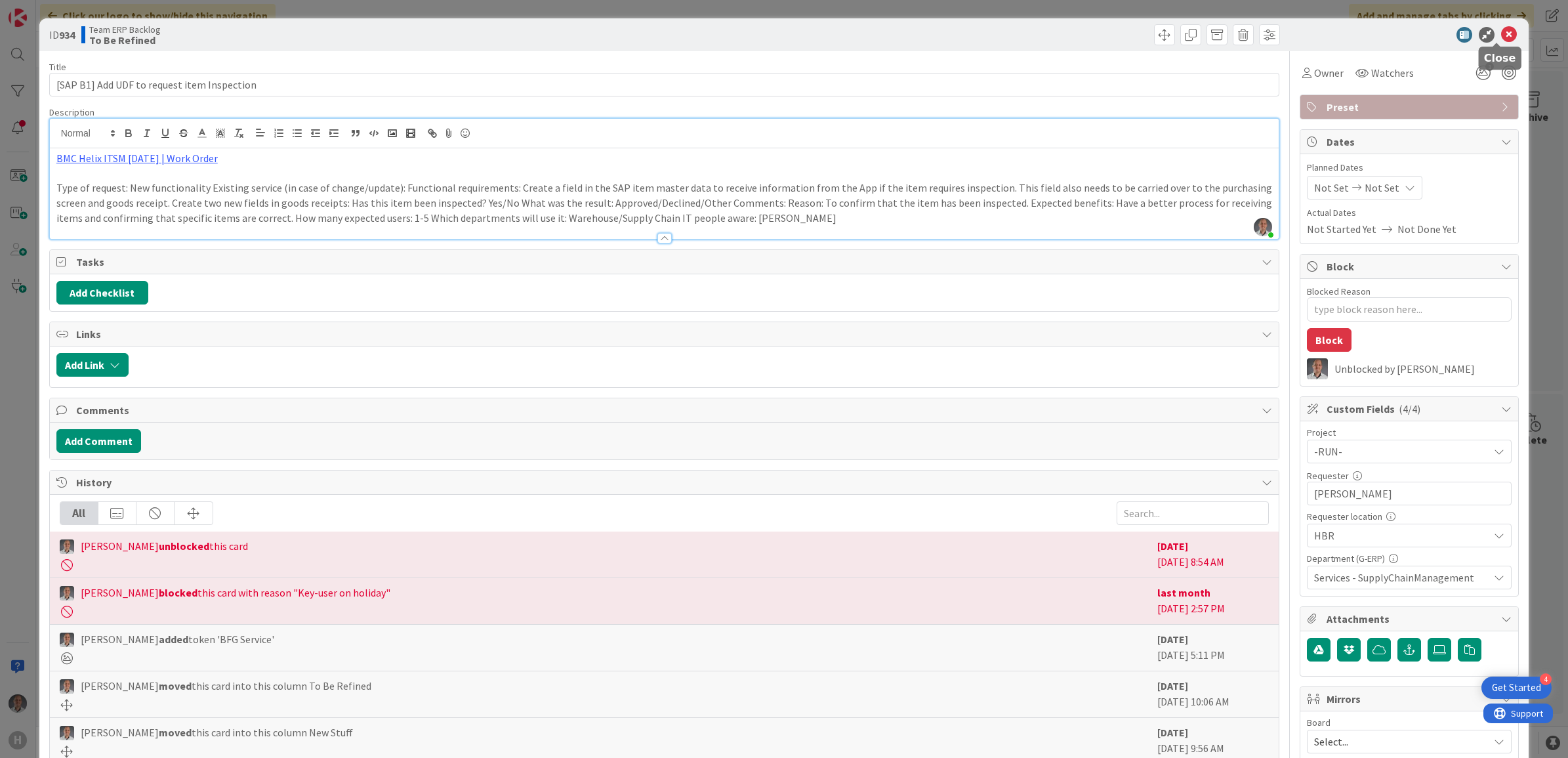
click at [1501, 37] on icon at bounding box center [1509, 35] width 16 height 16
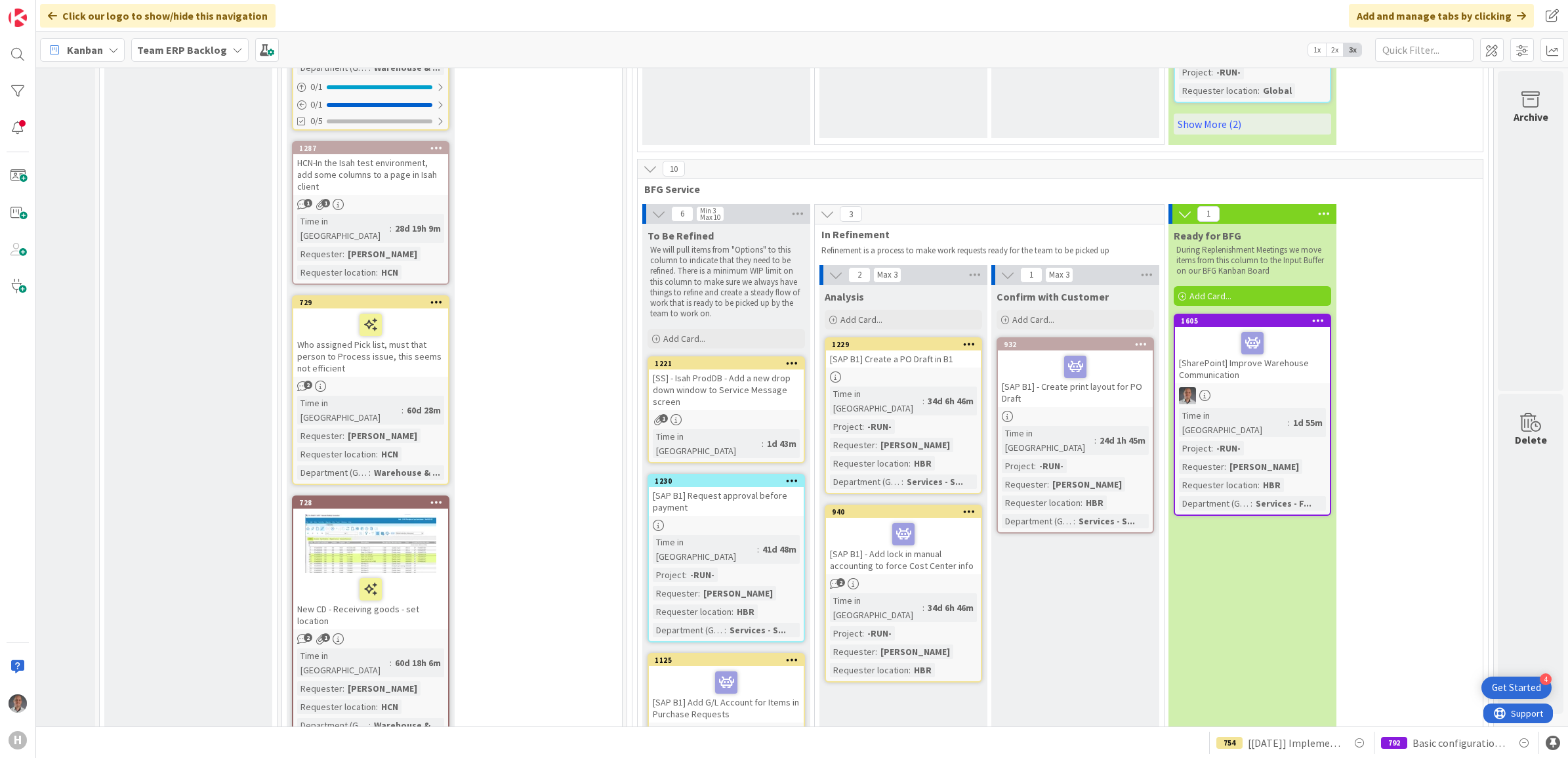
click at [745, 666] on div "[SAP B1] Add G/L Account for Items in Purchase Requests" at bounding box center [726, 694] width 154 height 56
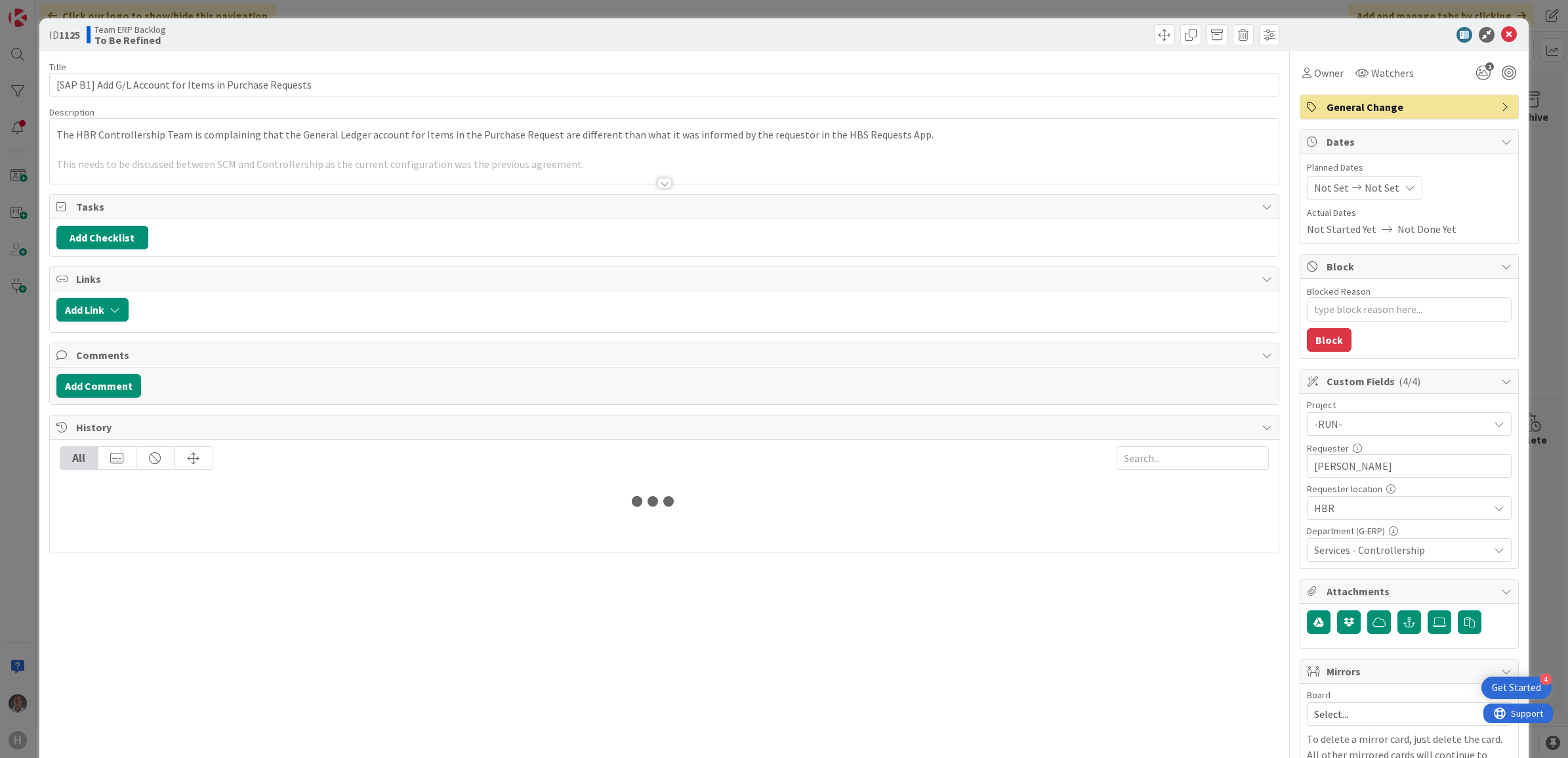
type textarea "x"
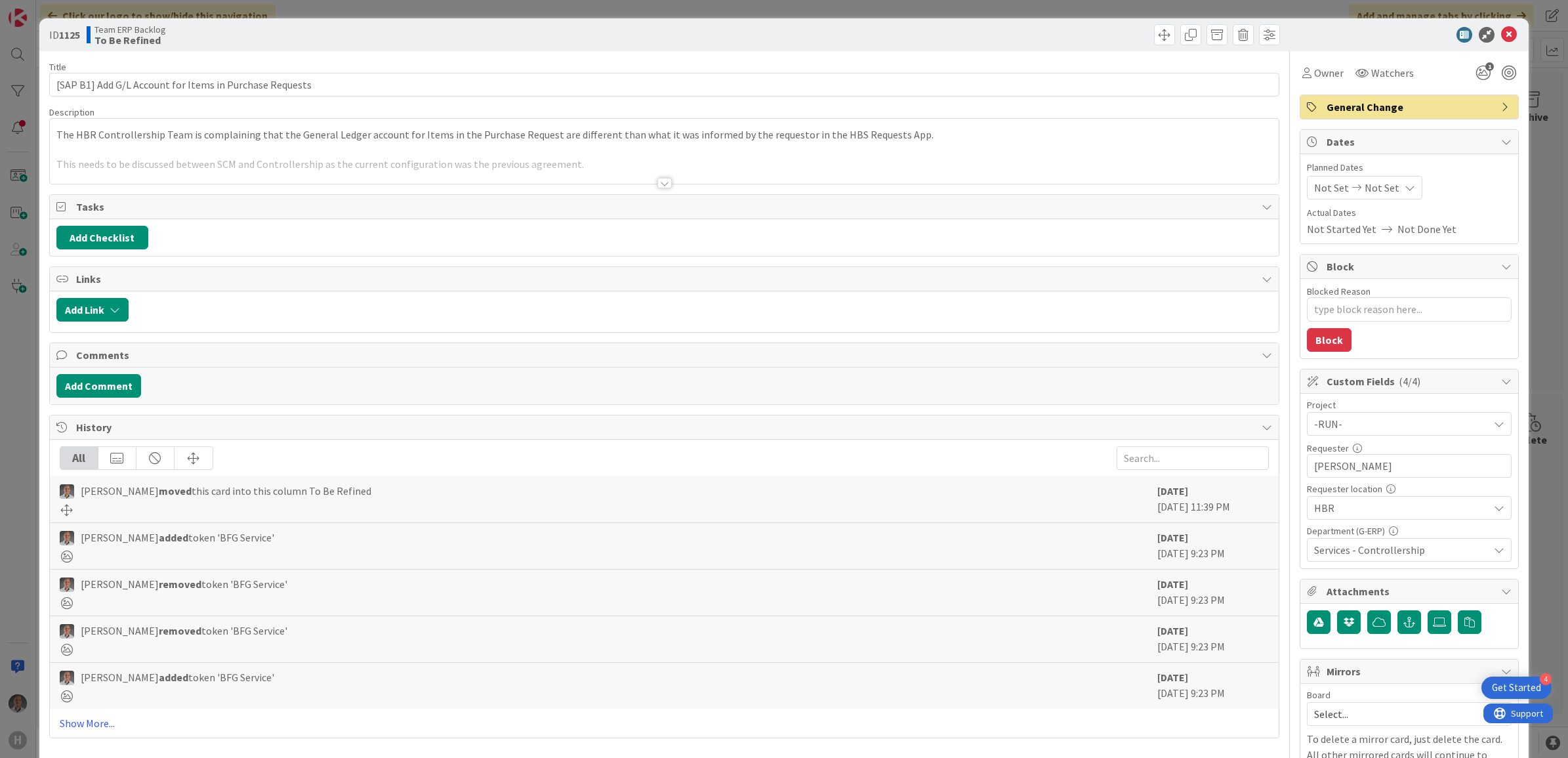
click at [663, 187] on div at bounding box center [665, 183] width 14 height 10
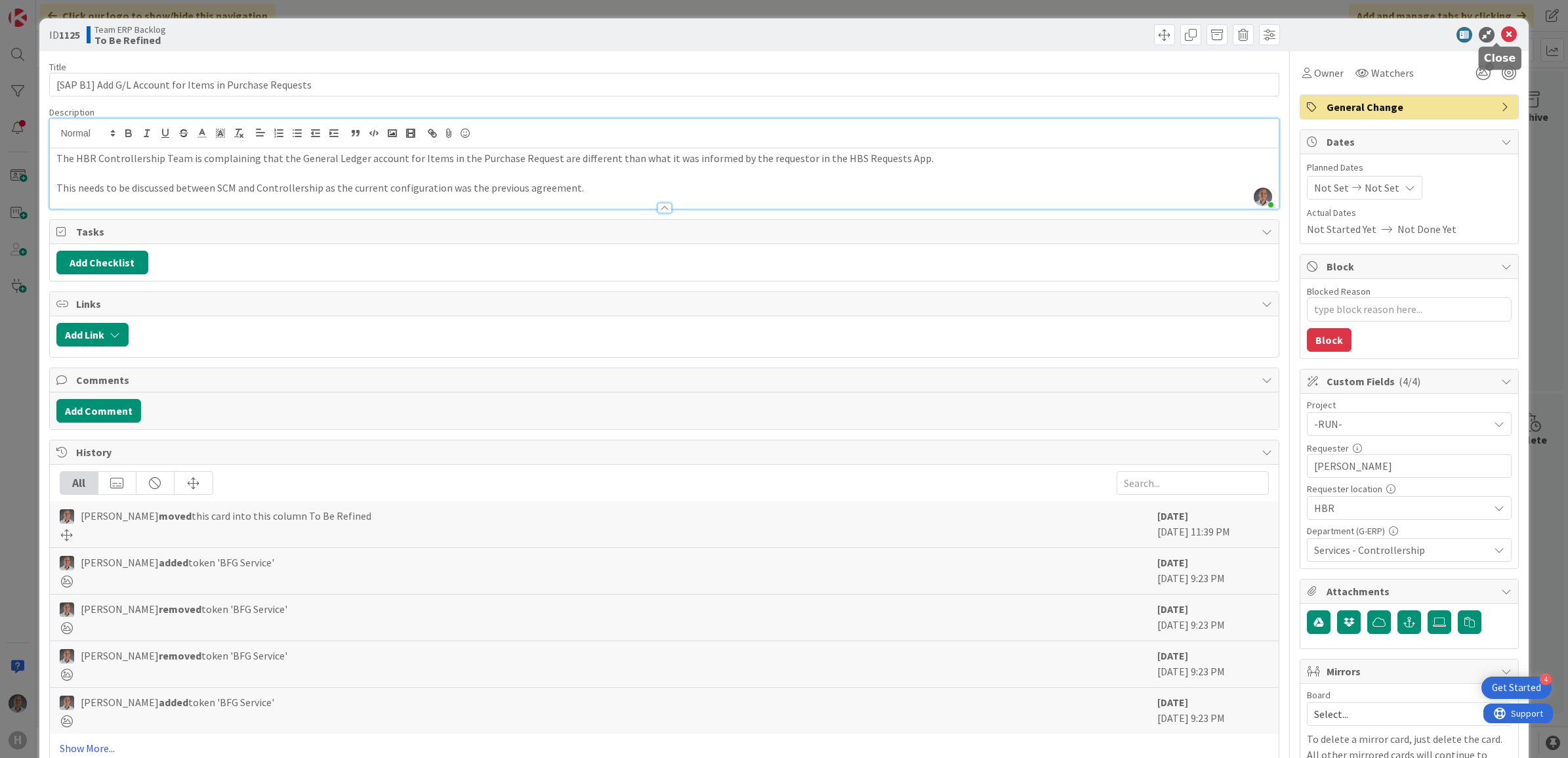
click at [1501, 37] on icon at bounding box center [1509, 35] width 16 height 16
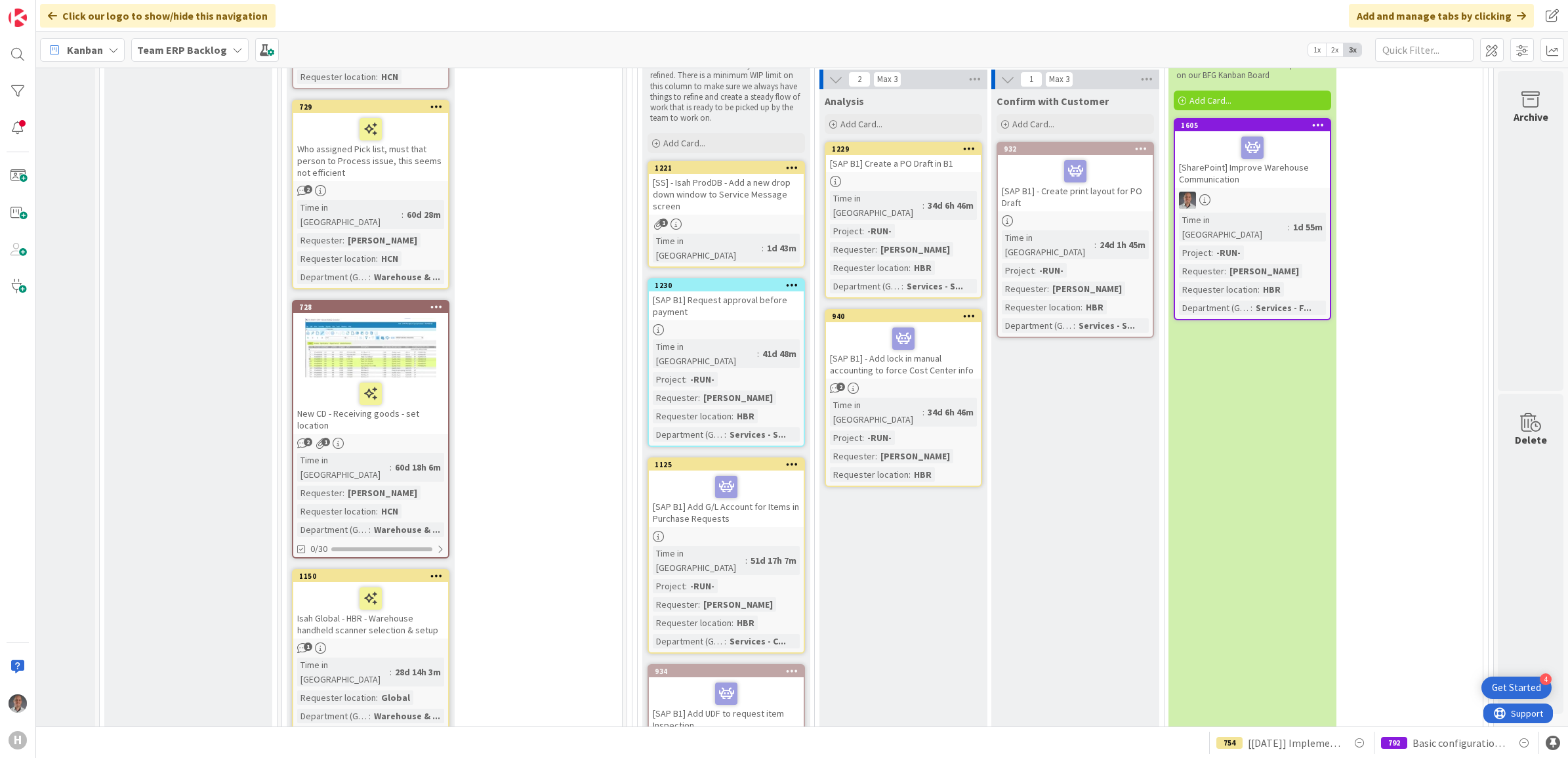
scroll to position [4446, 126]
